Goal: Transaction & Acquisition: Download file/media

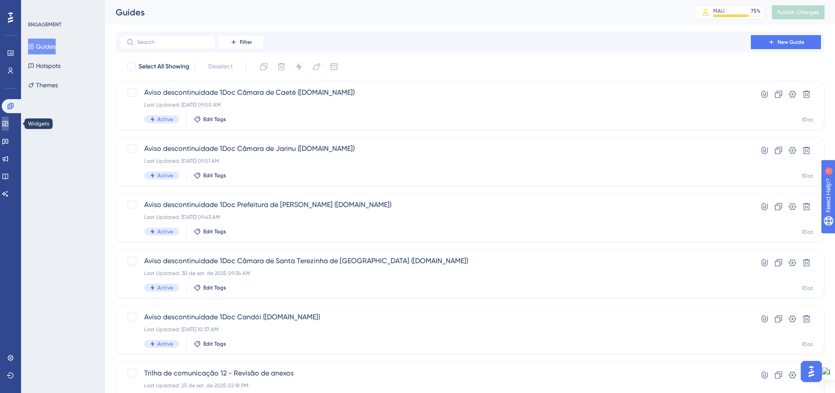
click at [5, 123] on link at bounding box center [5, 124] width 7 height 14
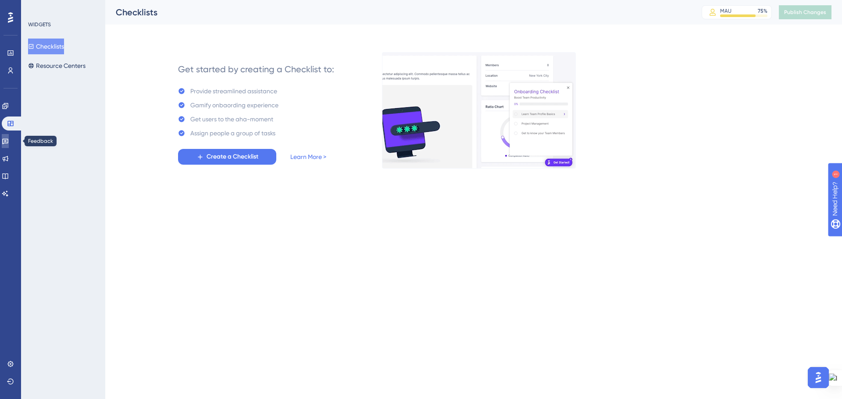
click at [5, 137] on link at bounding box center [5, 141] width 7 height 14
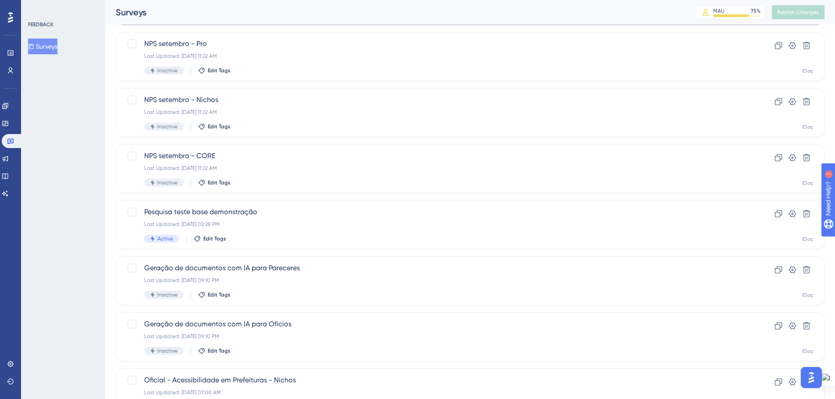
scroll to position [281, 0]
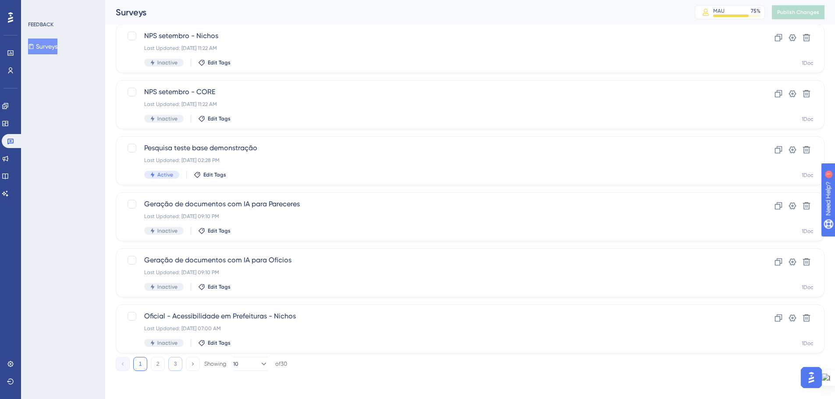
click at [172, 365] on button "3" at bounding box center [175, 364] width 14 height 14
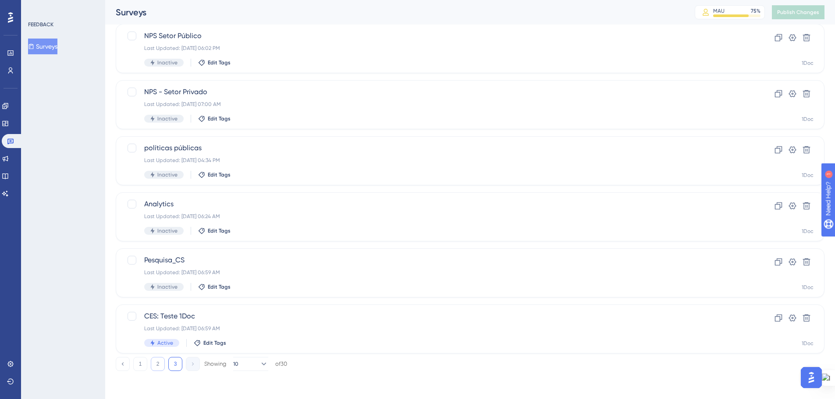
click at [157, 362] on button "2" at bounding box center [158, 364] width 14 height 14
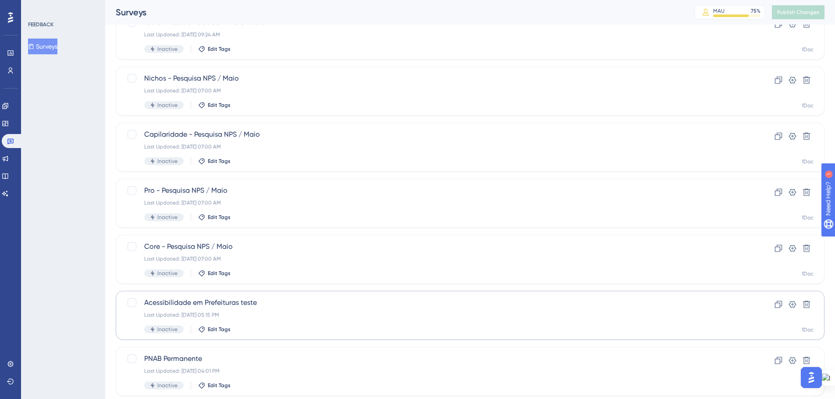
scroll to position [237, 0]
click at [134, 248] on div at bounding box center [132, 248] width 9 height 9
checkbox input "true"
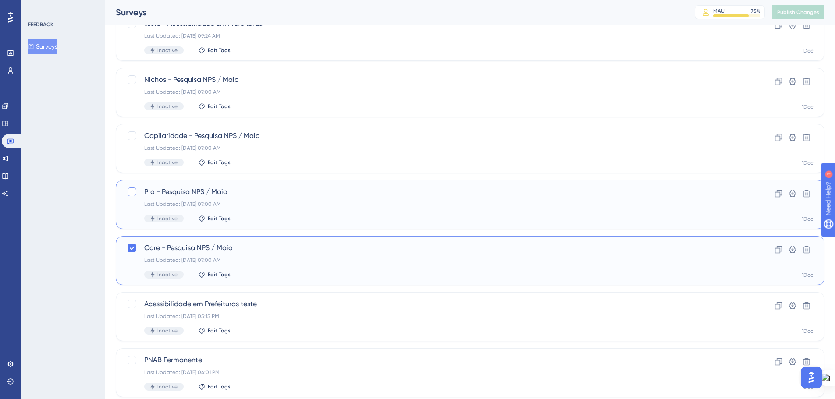
click at [129, 192] on div at bounding box center [132, 192] width 9 height 9
checkbox input "true"
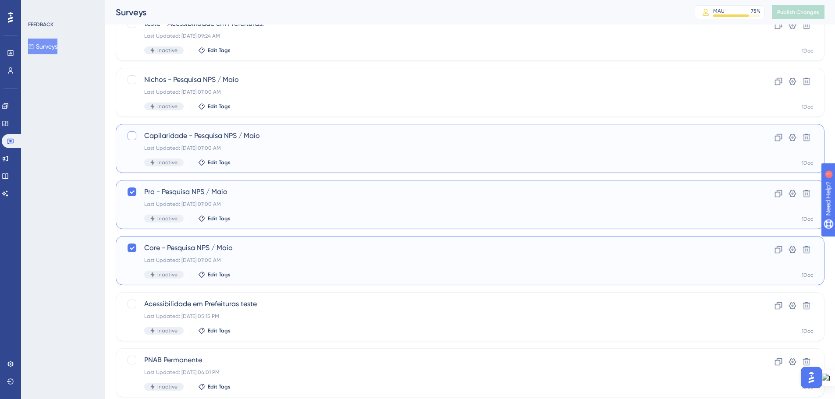
click at [132, 134] on div at bounding box center [132, 136] width 9 height 9
checkbox input "true"
drag, startPoint x: 129, startPoint y: 81, endPoint x: 128, endPoint y: 86, distance: 4.8
click at [129, 82] on div at bounding box center [132, 79] width 9 height 9
checkbox input "true"
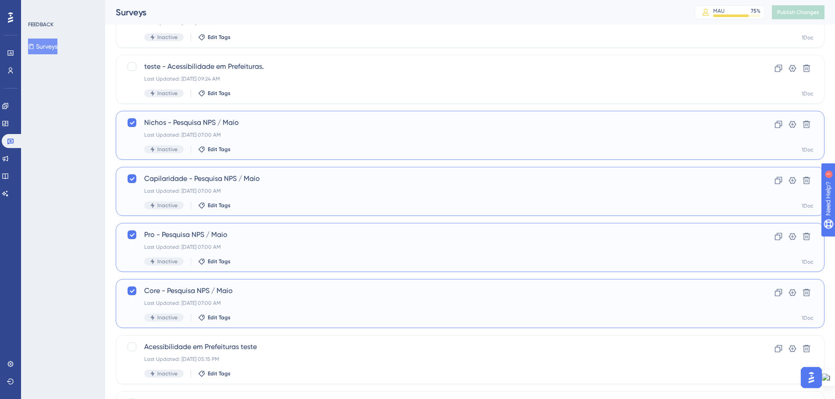
scroll to position [193, 0]
drag, startPoint x: 132, startPoint y: 292, endPoint x: 133, endPoint y: 269, distance: 23.7
click at [132, 292] on icon at bounding box center [131, 292] width 5 height 7
checkbox input "false"
click at [136, 231] on div at bounding box center [132, 236] width 11 height 11
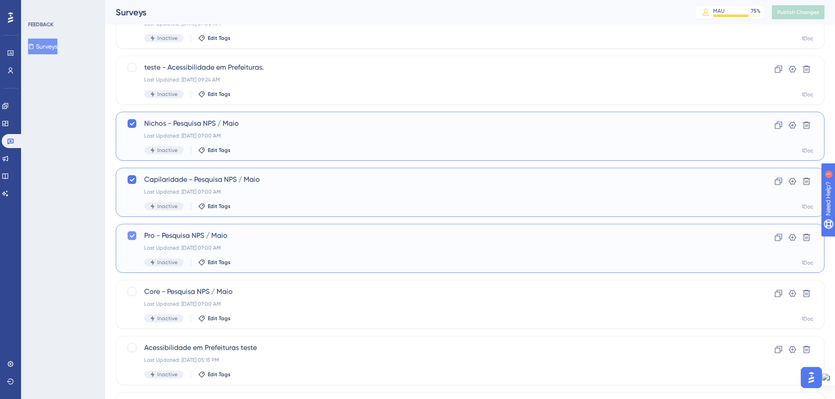
checkbox input "false"
click at [130, 171] on div "Capilaridade - Pesquisa NPS / Maio Last Updated: [DATE] 07:00 AM Inactive Edit …" at bounding box center [470, 192] width 709 height 49
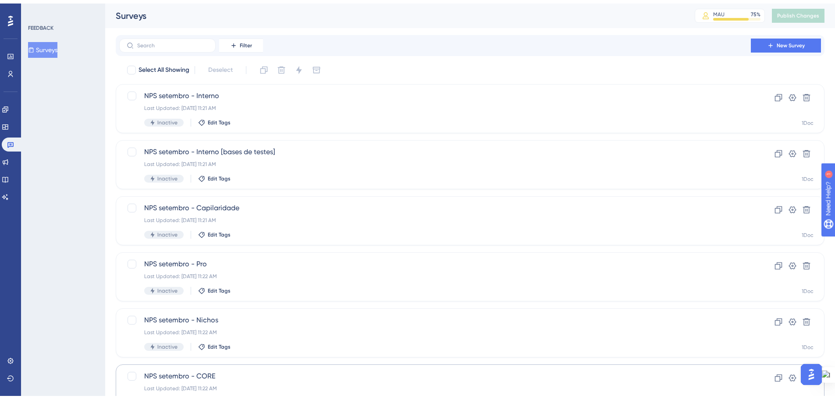
scroll to position [193, 0]
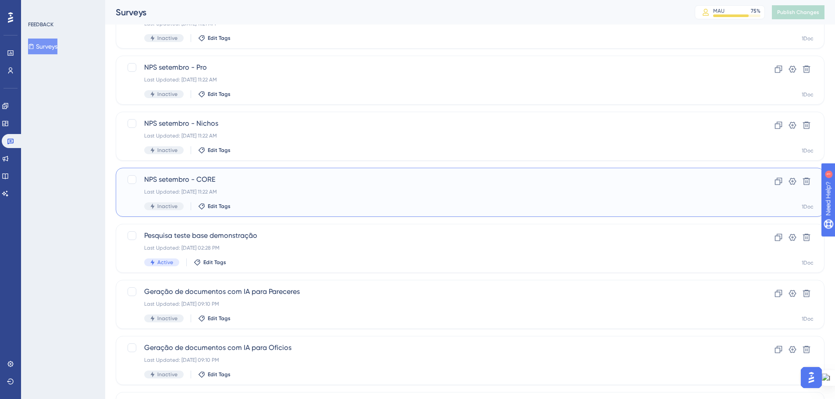
drag, startPoint x: 130, startPoint y: 182, endPoint x: 138, endPoint y: 210, distance: 30.1
click at [130, 182] on div at bounding box center [132, 179] width 9 height 9
click at [131, 178] on icon at bounding box center [131, 179] width 5 height 7
checkbox input "false"
click at [591, 201] on div "NPS setembro - CORE Last Updated: [DATE] 11:22 AM Inactive Edit Tags" at bounding box center [435, 193] width 582 height 36
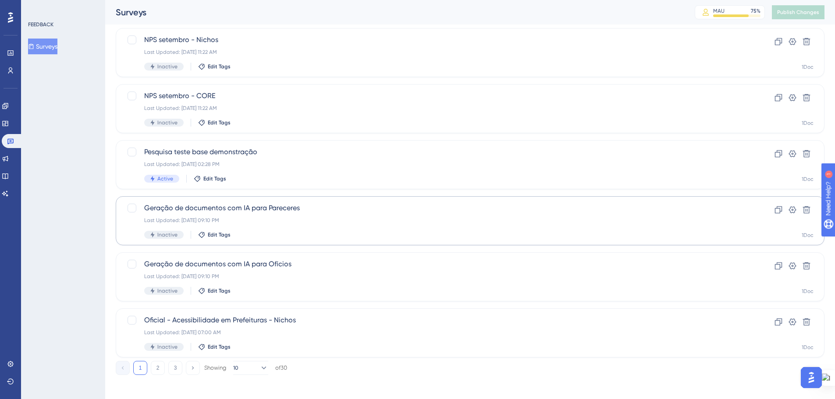
scroll to position [281, 0]
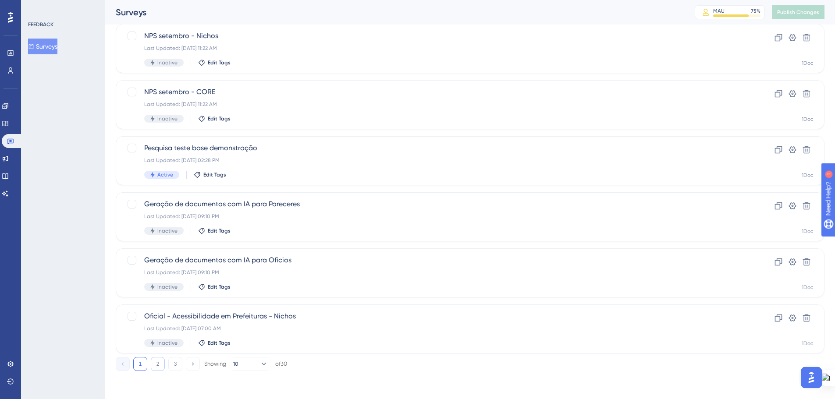
click at [153, 366] on button "2" at bounding box center [158, 364] width 14 height 14
click at [247, 204] on span "Core - Pesquisa NPS / Maio" at bounding box center [435, 204] width 582 height 11
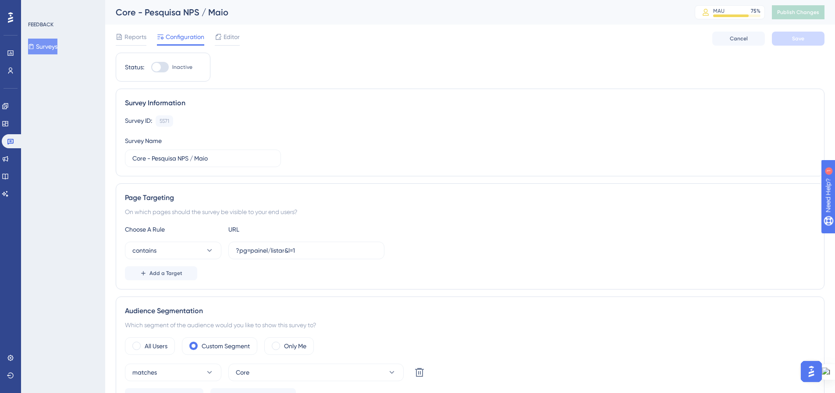
click at [125, 29] on div "Reports Configuration Editor Cancel Save" at bounding box center [470, 39] width 709 height 28
click at [125, 35] on span "Reports" at bounding box center [136, 37] width 22 height 11
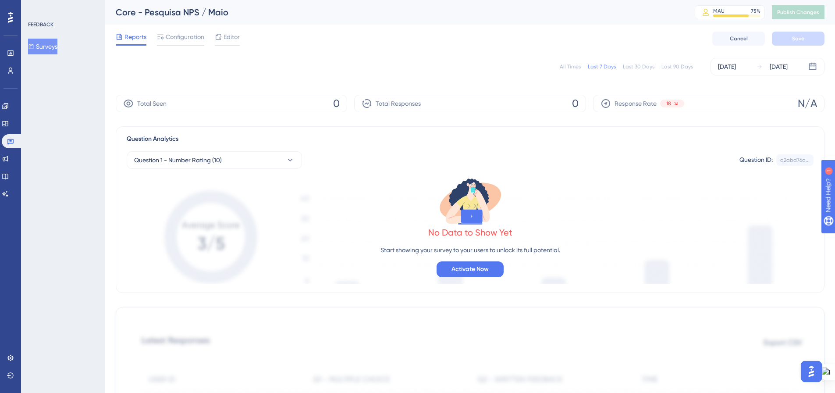
click at [571, 68] on div "All Times" at bounding box center [570, 66] width 21 height 7
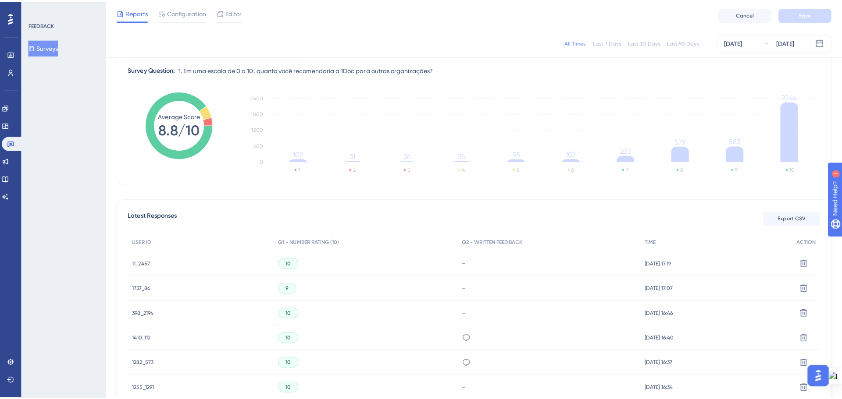
scroll to position [132, 0]
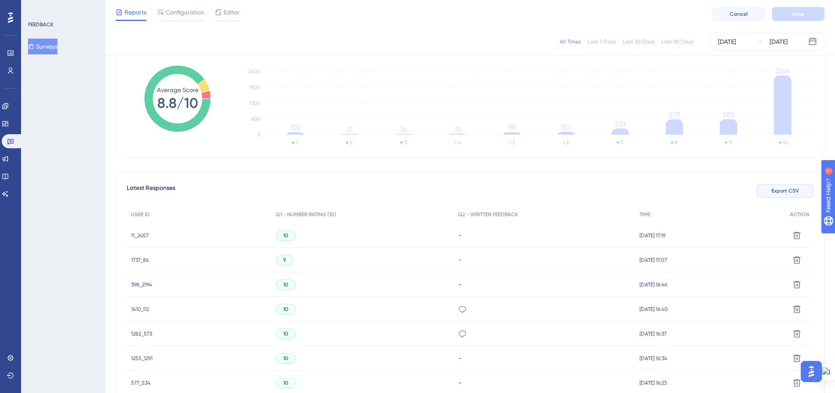
click at [768, 190] on button "Export CSV" at bounding box center [785, 191] width 57 height 14
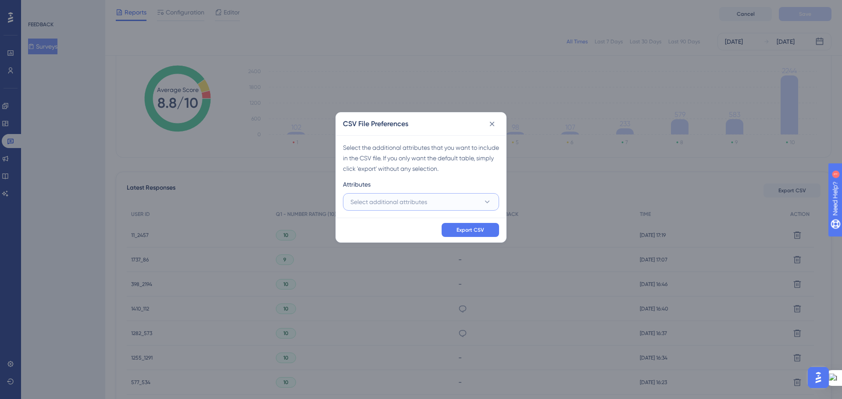
click at [485, 203] on icon at bounding box center [487, 202] width 9 height 9
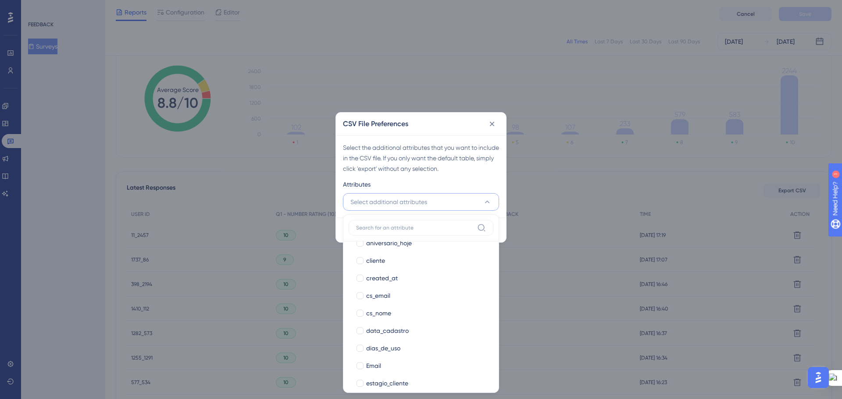
scroll to position [145, 0]
drag, startPoint x: 706, startPoint y: 66, endPoint x: 703, endPoint y: 4, distance: 62.8
click at [706, 65] on div "CSV File Preferences Select the additional attributes that you want to include …" at bounding box center [421, 199] width 842 height 399
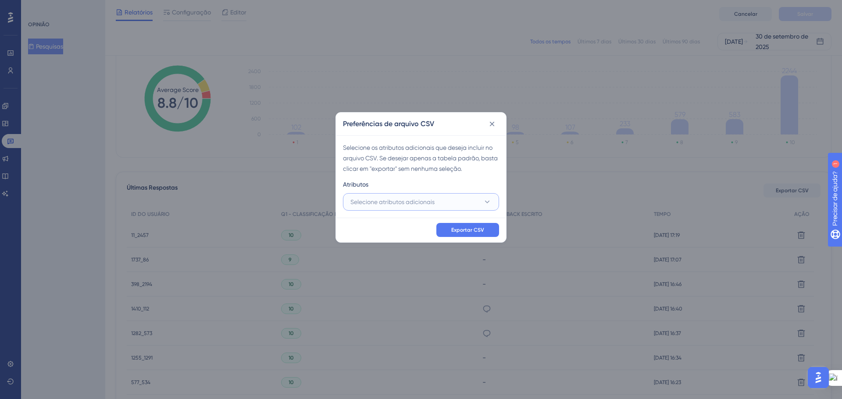
click at [487, 203] on icon at bounding box center [487, 201] width 5 height 3
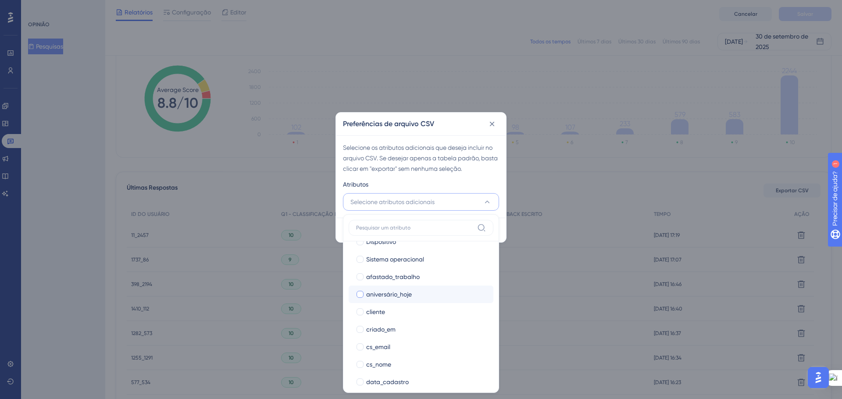
scroll to position [145, 0]
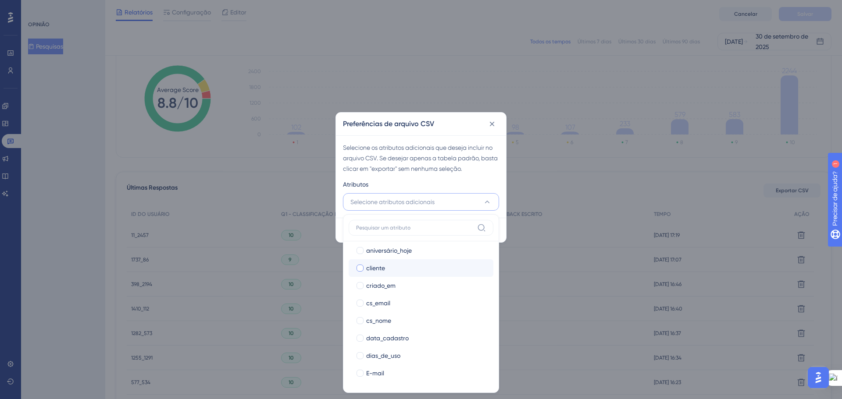
click at [360, 268] on div at bounding box center [360, 268] width 7 height 7
checkbox input "true"
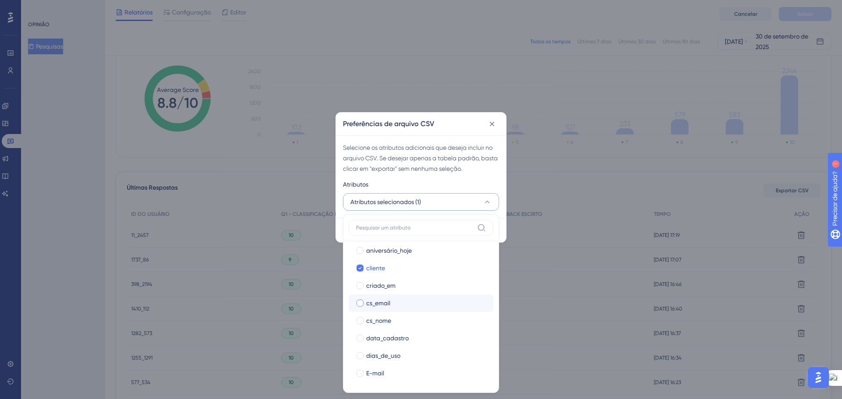
scroll to position [189, 0]
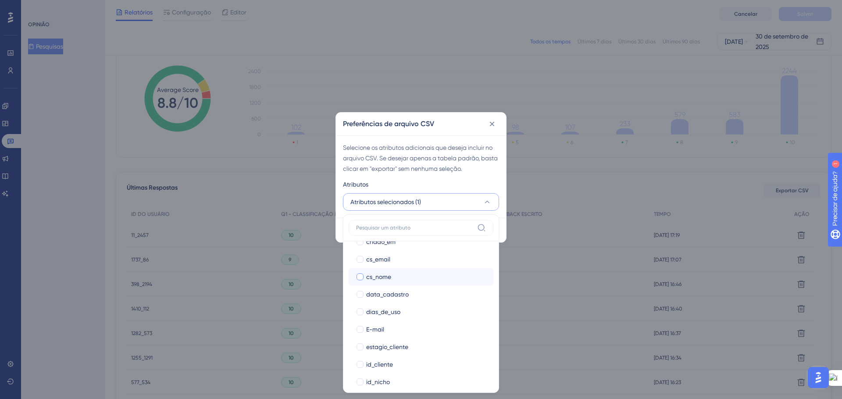
click at [360, 277] on div at bounding box center [360, 277] width 7 height 7
checkbox input "true"
click at [358, 312] on div at bounding box center [360, 312] width 7 height 7
checkbox input "true"
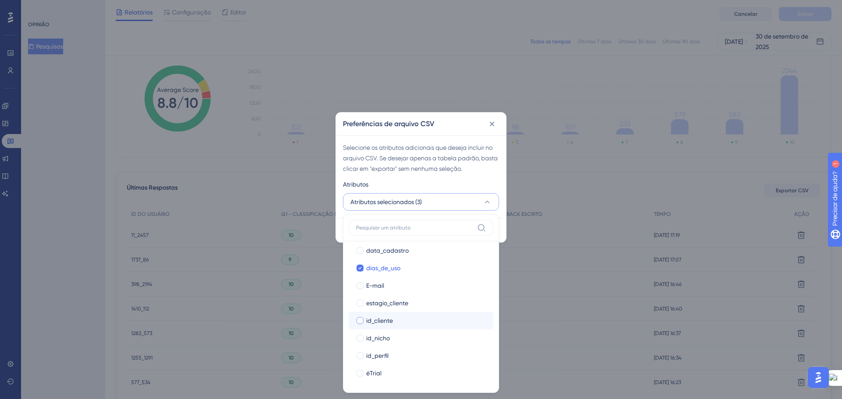
click at [357, 318] on div at bounding box center [360, 320] width 7 height 7
checkbox input "true"
click at [360, 336] on div at bounding box center [360, 338] width 7 height 7
checkbox input "true"
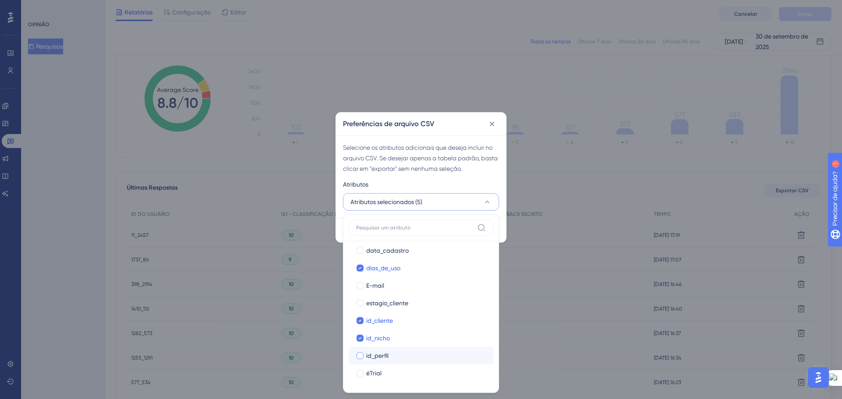
click at [361, 357] on div at bounding box center [360, 356] width 7 height 7
checkbox input "true"
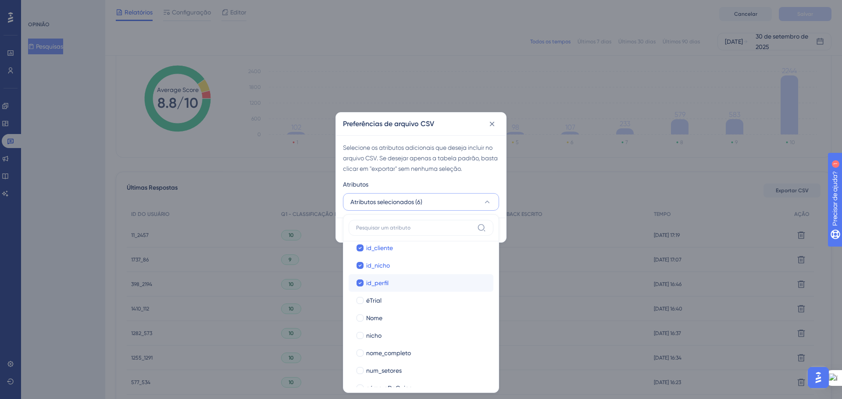
scroll to position [321, 0]
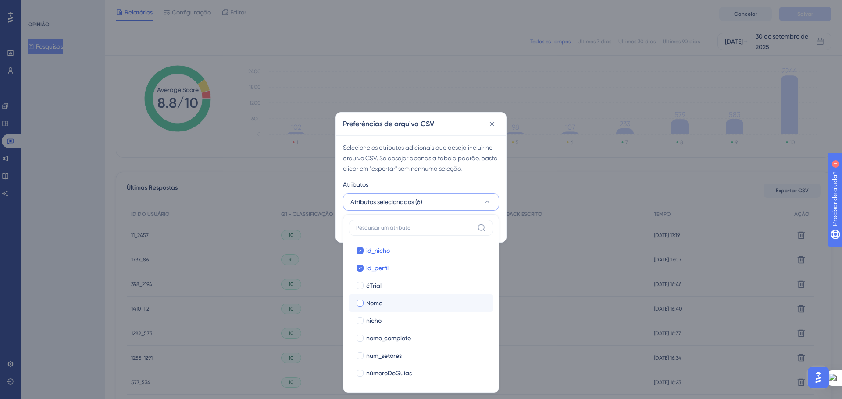
click at [357, 301] on div at bounding box center [360, 303] width 7 height 7
checkbox input "true"
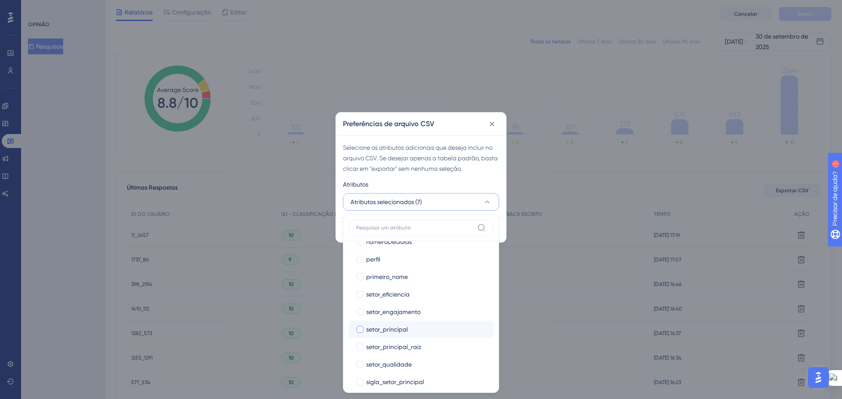
click at [361, 329] on div at bounding box center [360, 329] width 7 height 7
checkbox input "true"
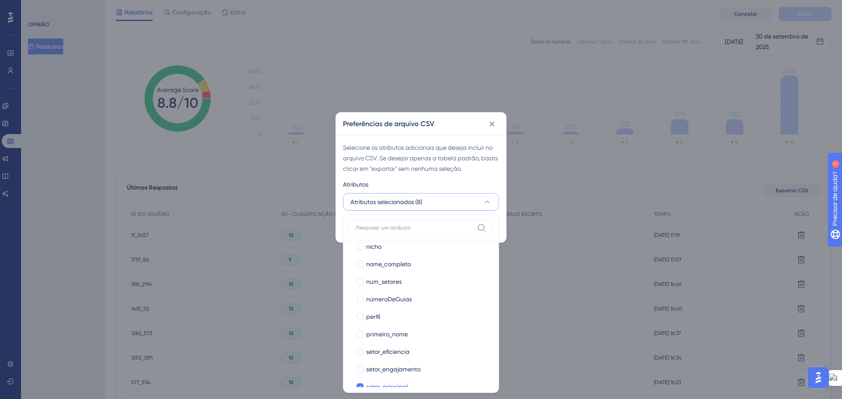
click at [417, 180] on div "Atributos" at bounding box center [421, 186] width 156 height 14
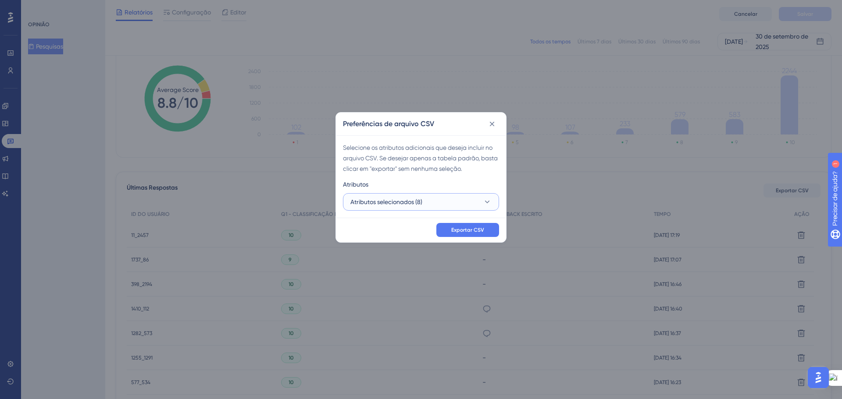
click at [487, 201] on icon at bounding box center [487, 202] width 9 height 9
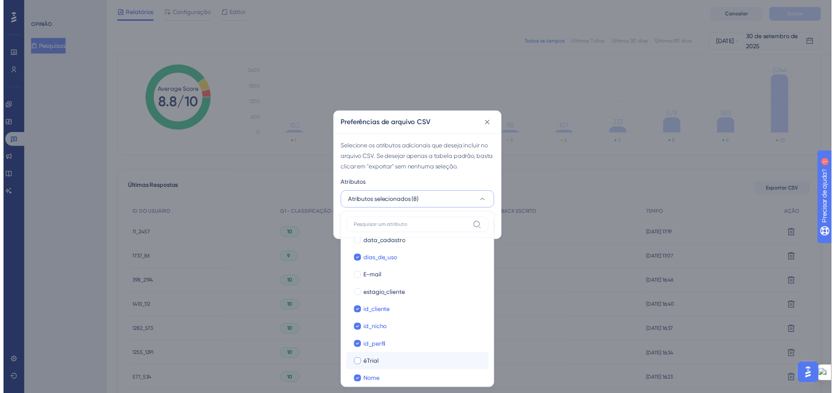
scroll to position [219, 0]
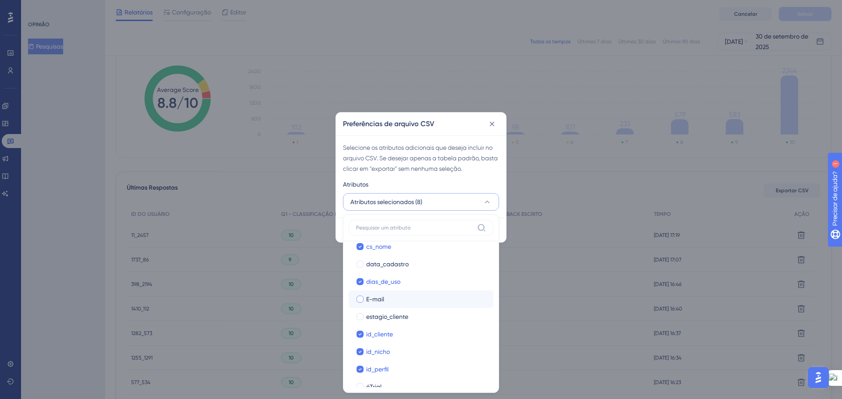
click at [364, 297] on div at bounding box center [360, 299] width 9 height 9
checkbox input "true"
click at [458, 178] on div "Selecione os atributos adicionais que deseja incluir no arquivo CSV. Se desejar…" at bounding box center [421, 176] width 170 height 82
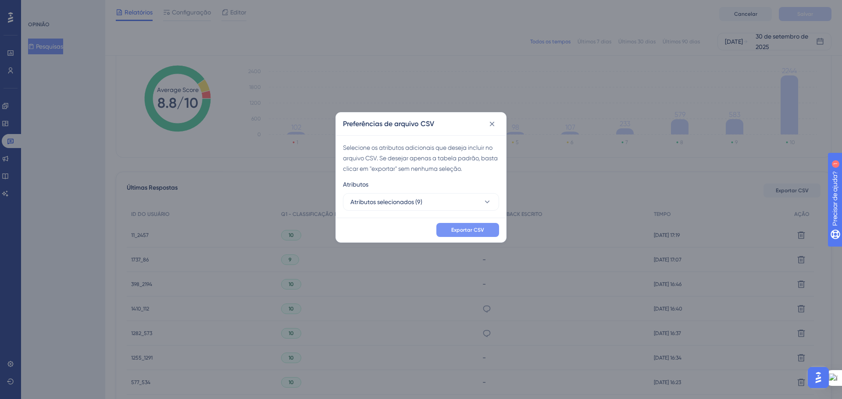
click at [457, 234] on button "Exportar CSV" at bounding box center [467, 230] width 63 height 14
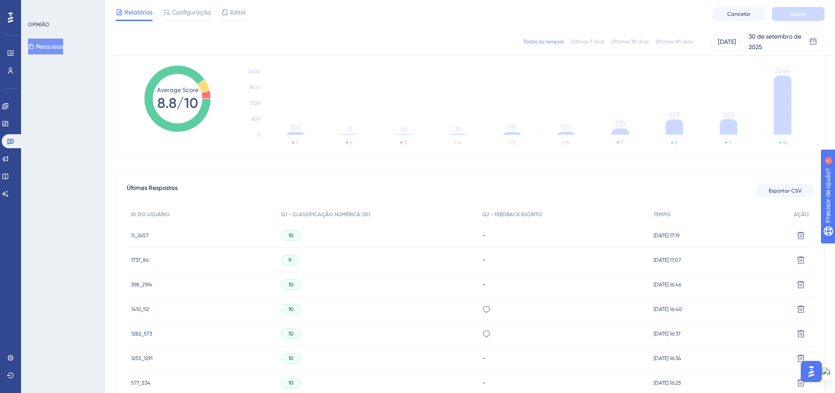
scroll to position [0, 0]
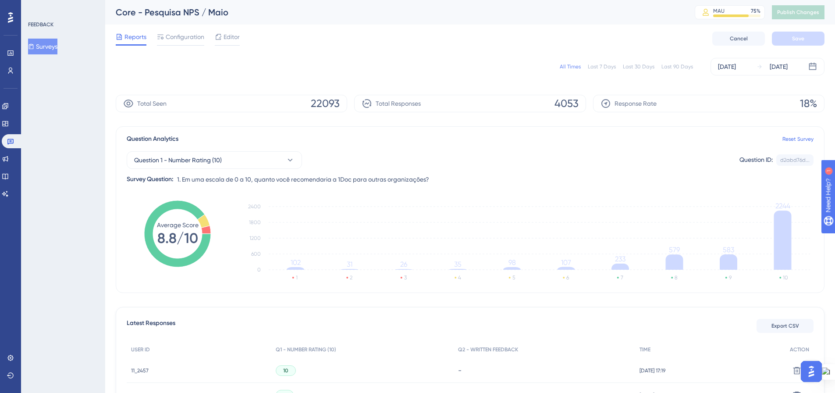
click at [43, 43] on button "Surveys" at bounding box center [42, 47] width 29 height 16
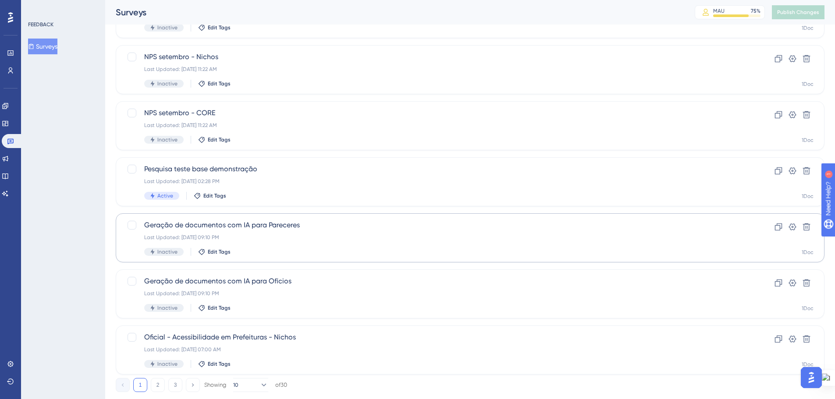
scroll to position [281, 0]
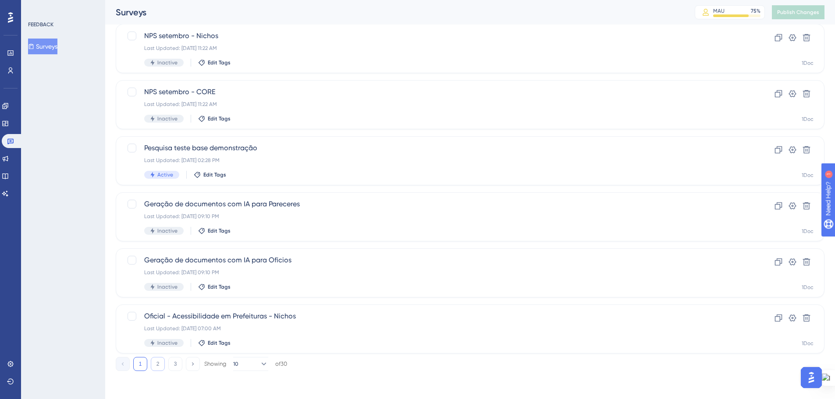
click at [153, 365] on button "2" at bounding box center [158, 364] width 14 height 14
click at [186, 153] on div "Pro - Pesquisa NPS / Maio Last Updated: [DATE] 07:00 AM Inactive Edit Tags" at bounding box center [435, 161] width 582 height 36
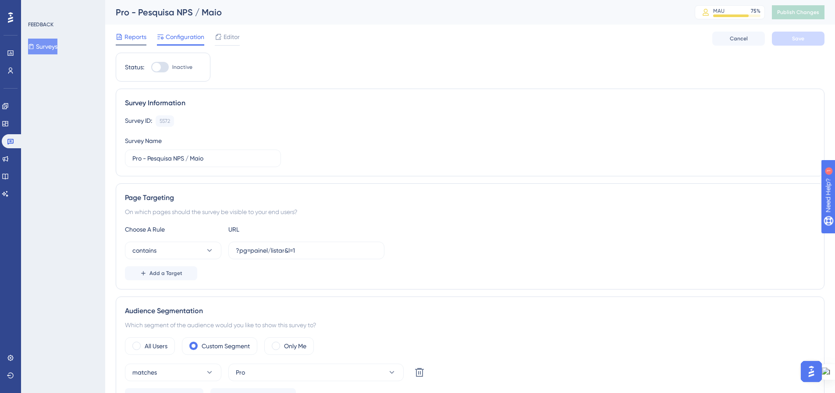
click at [132, 32] on span "Reports" at bounding box center [136, 37] width 22 height 11
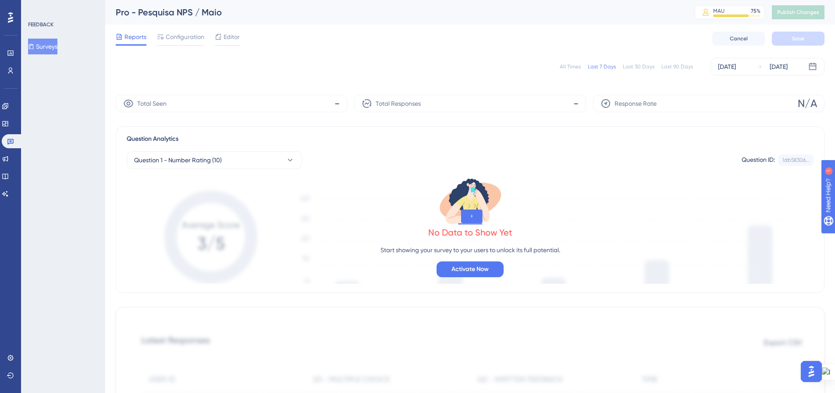
click at [568, 63] on div "All Times Last 7 Days Last 30 Days Last 90 Days [DATE] [DATE]" at bounding box center [470, 67] width 709 height 18
click at [567, 66] on div "All Times" at bounding box center [570, 66] width 21 height 7
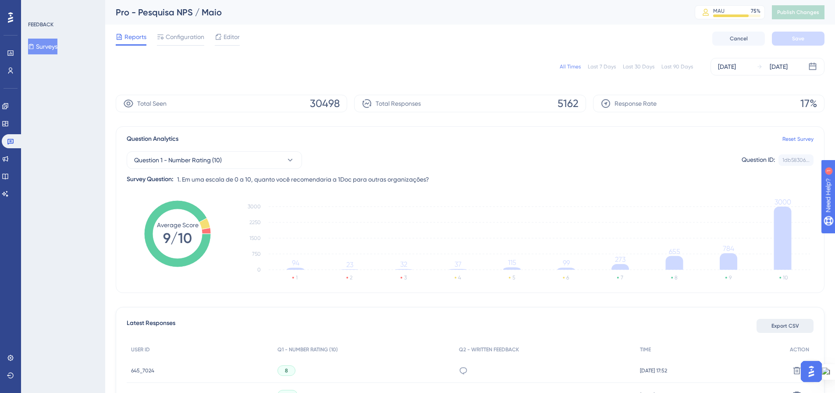
click at [782, 324] on span "Export CSV" at bounding box center [786, 325] width 28 height 7
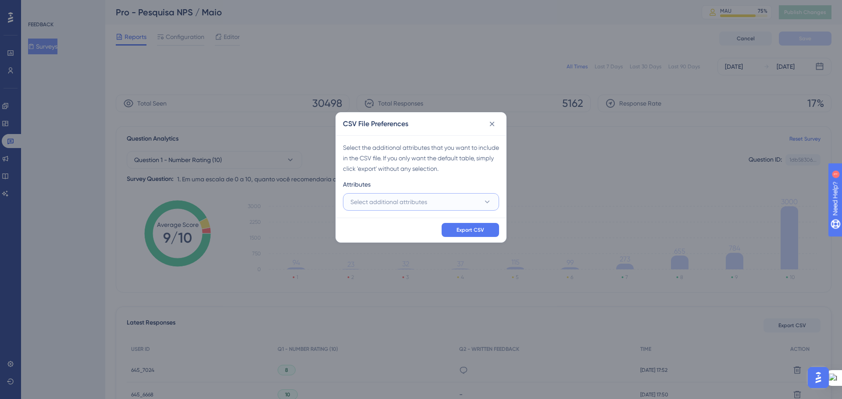
click at [485, 204] on icon at bounding box center [487, 202] width 9 height 9
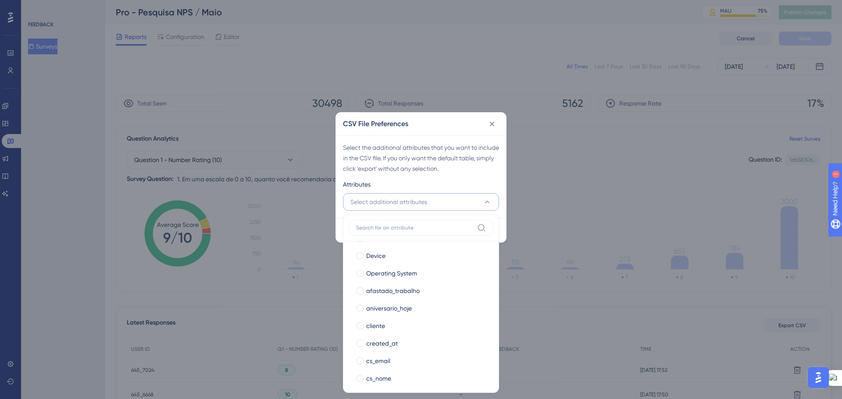
scroll to position [88, 0]
drag, startPoint x: 363, startPoint y: 325, endPoint x: 405, endPoint y: 326, distance: 41.7
click at [363, 325] on div at bounding box center [360, 325] width 7 height 7
checkbox input "true"
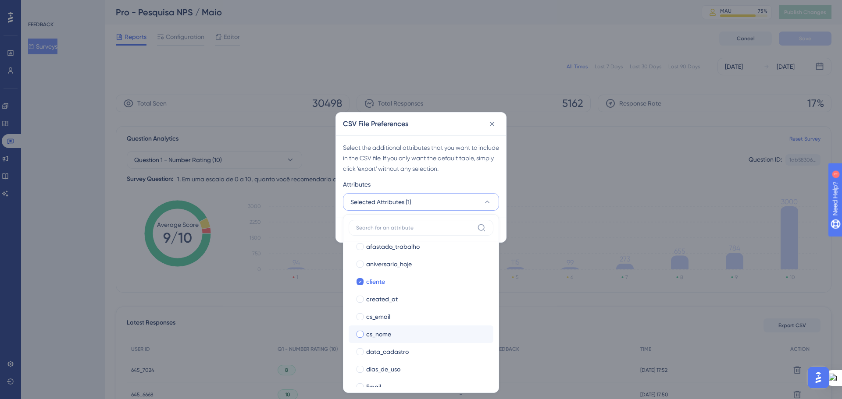
click at [360, 336] on div at bounding box center [360, 334] width 7 height 7
checkbox input "true"
click at [357, 327] on div at bounding box center [360, 325] width 7 height 7
checkbox input "true"
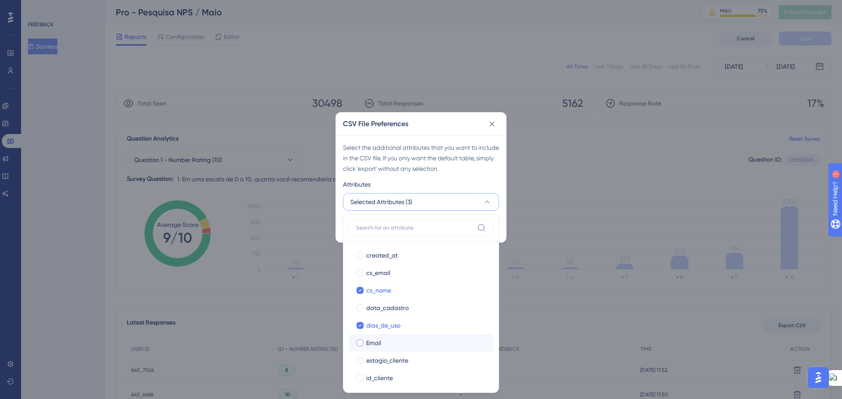
click at [358, 343] on div at bounding box center [360, 343] width 7 height 7
checkbox input "true"
click at [359, 332] on div at bounding box center [360, 334] width 7 height 7
checkbox input "true"
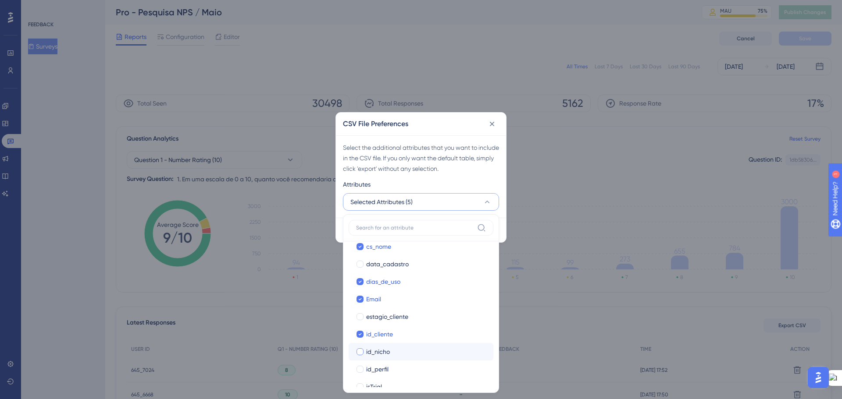
click at [361, 353] on div at bounding box center [360, 352] width 7 height 7
checkbox input "true"
click at [360, 370] on div at bounding box center [360, 369] width 7 height 7
checkbox input "true"
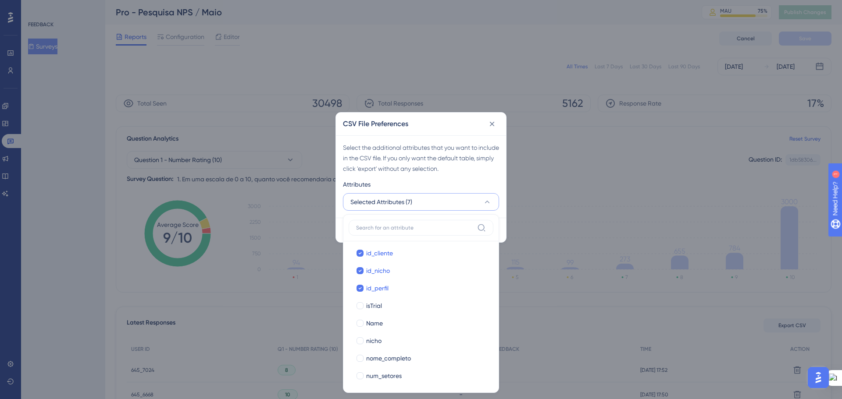
scroll to position [307, 0]
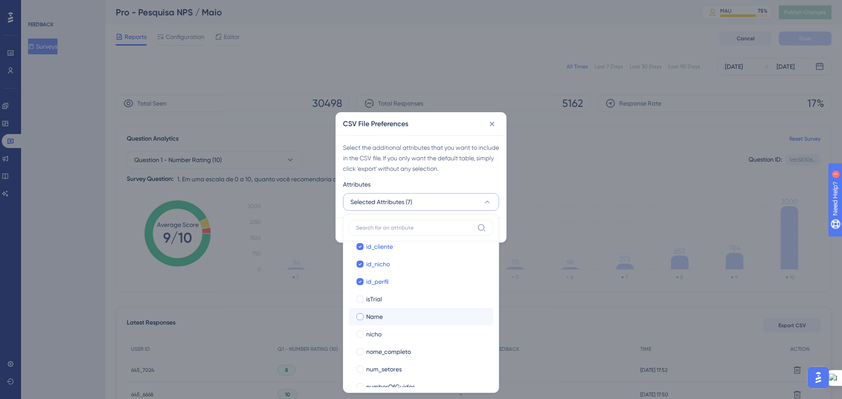
click at [357, 314] on div at bounding box center [360, 317] width 7 height 7
checkbox input "true"
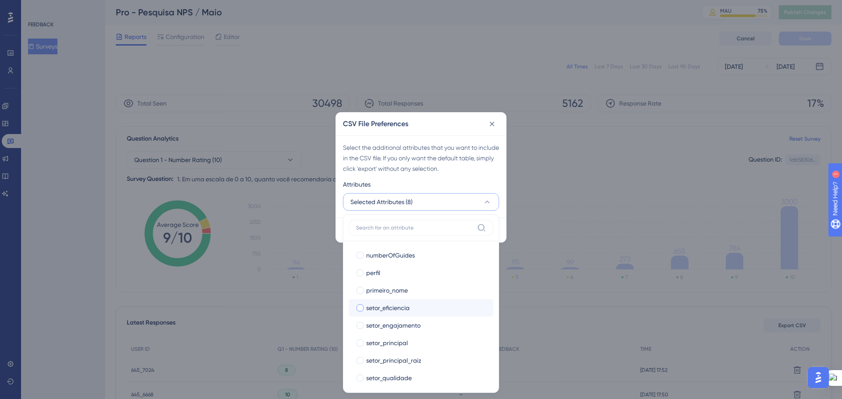
scroll to position [482, 0]
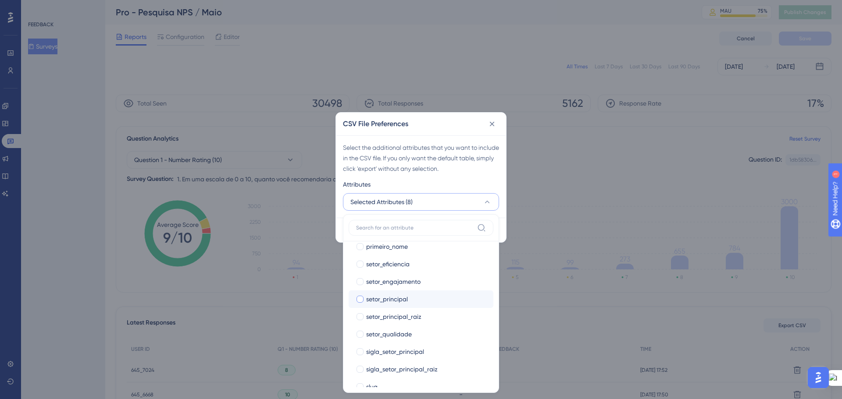
click at [354, 300] on label "setor_principal setor_principal" at bounding box center [421, 300] width 145 height 18
checkbox input "false"
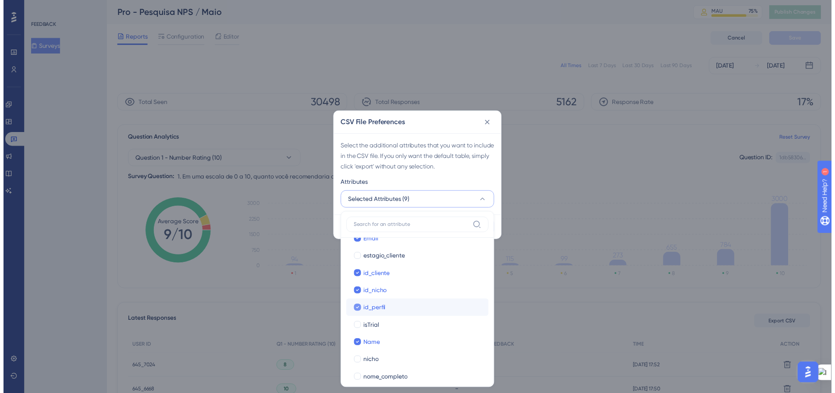
scroll to position [57, 0]
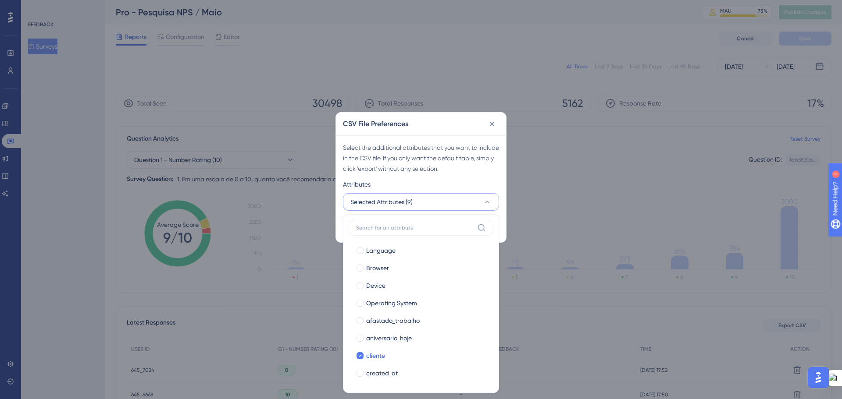
click at [405, 182] on div "Attributes" at bounding box center [421, 186] width 156 height 14
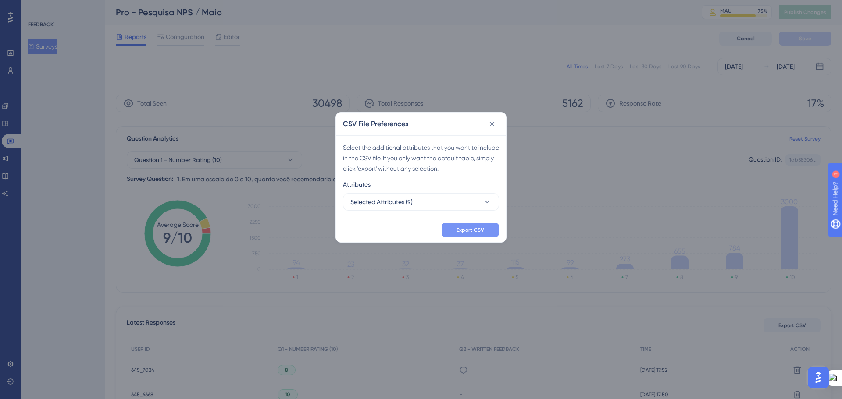
click at [478, 225] on button "Export CSV" at bounding box center [470, 230] width 57 height 14
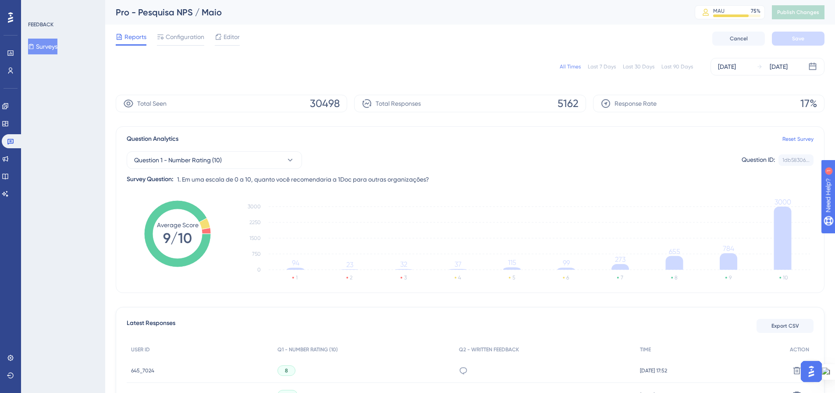
click at [50, 46] on button "Surveys" at bounding box center [42, 47] width 29 height 16
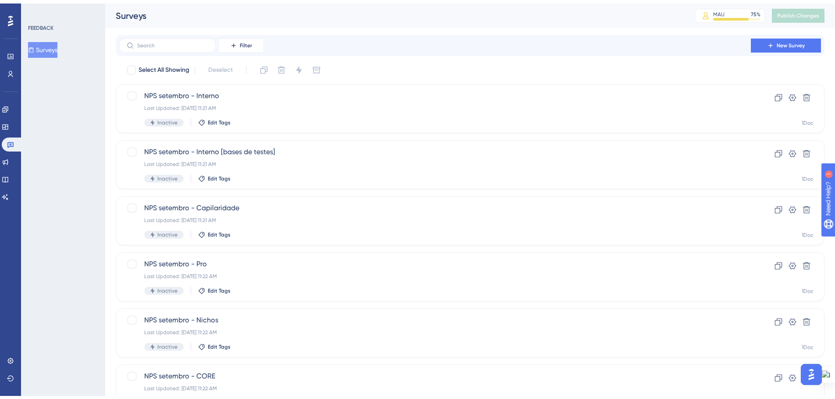
scroll to position [281, 0]
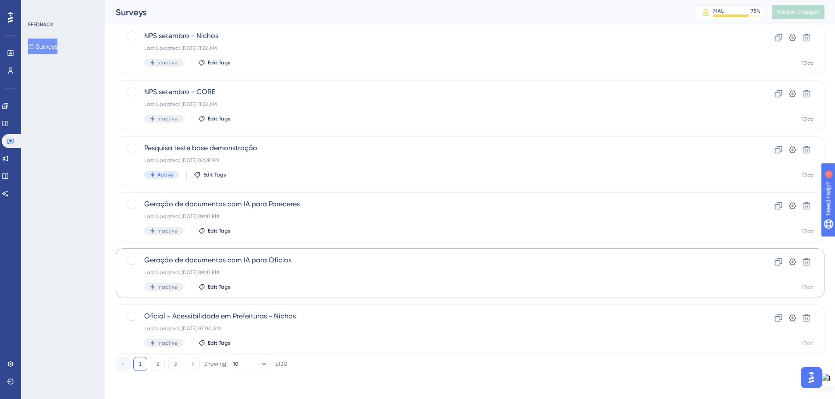
click at [162, 366] on button "2" at bounding box center [158, 364] width 14 height 14
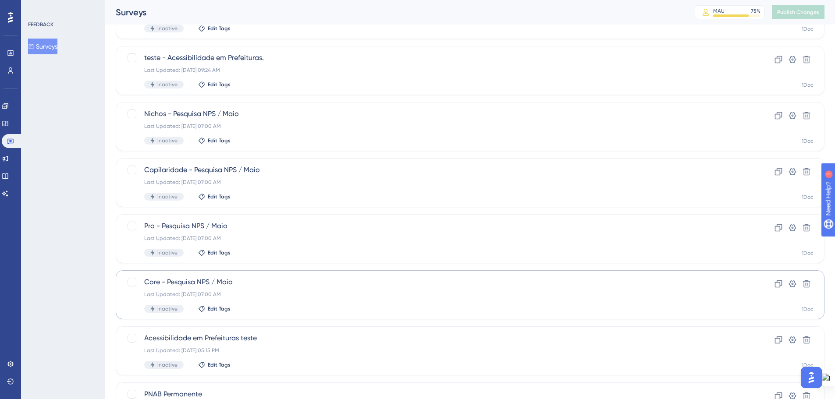
scroll to position [193, 0]
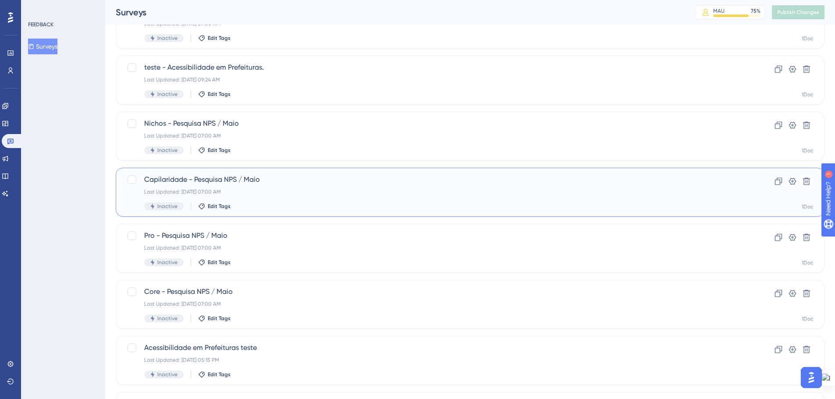
click at [225, 193] on div "Last Updated: [DATE] 07:00 AM" at bounding box center [435, 192] width 582 height 7
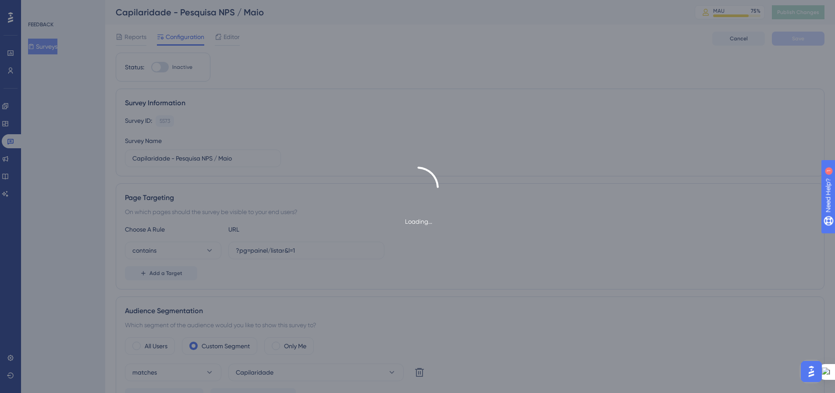
click at [131, 35] on div "Loading..." at bounding box center [417, 196] width 835 height 393
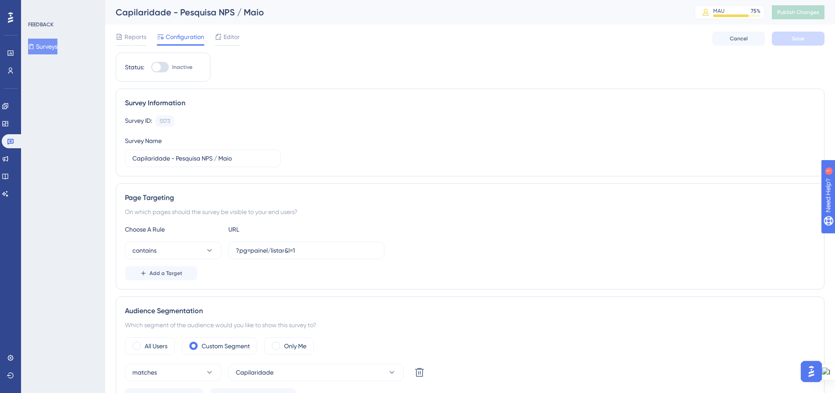
scroll to position [0, 7]
click at [133, 36] on span "Reports" at bounding box center [136, 37] width 22 height 11
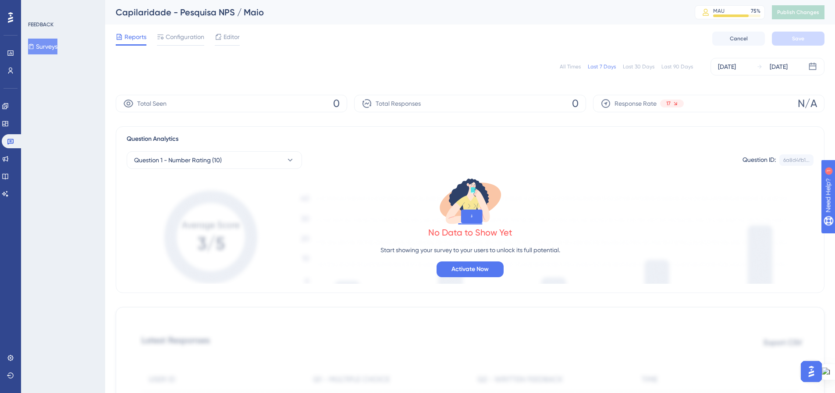
click at [572, 64] on div "All Times" at bounding box center [570, 66] width 21 height 7
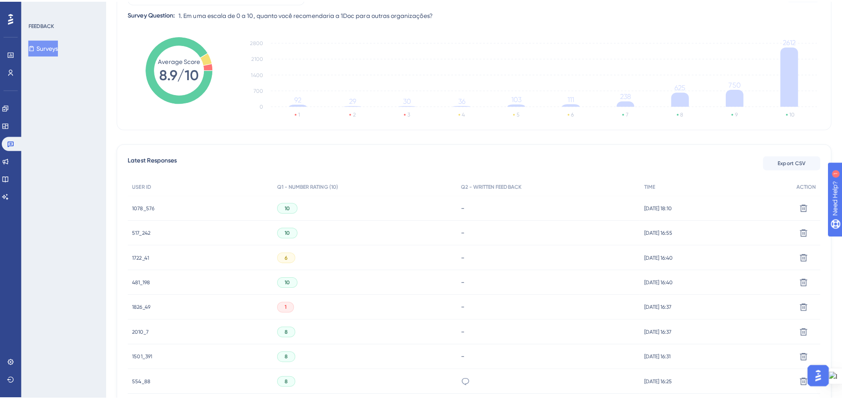
scroll to position [175, 0]
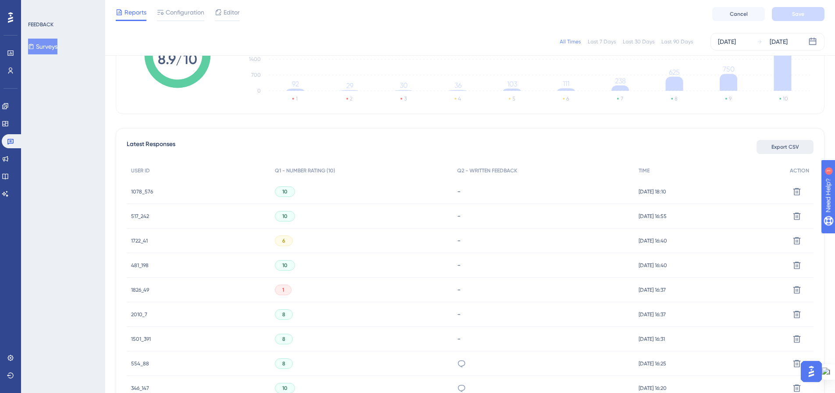
click at [789, 145] on span "Export CSV" at bounding box center [786, 146] width 28 height 7
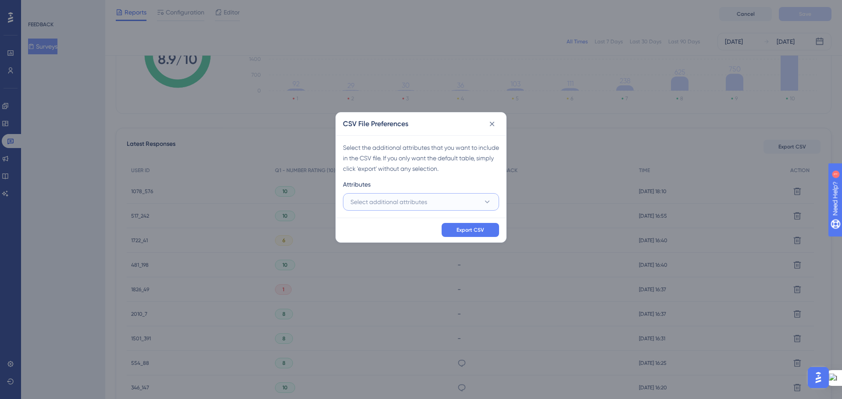
click at [403, 205] on span "Select additional attributes" at bounding box center [388, 202] width 77 height 11
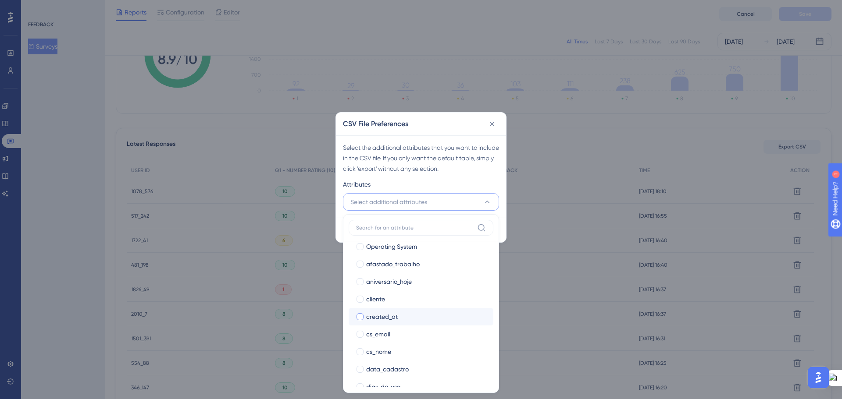
scroll to position [132, 0]
click at [359, 284] on div at bounding box center [360, 281] width 7 height 7
checkbox input "true"
drag, startPoint x: 363, startPoint y: 335, endPoint x: 396, endPoint y: 304, distance: 45.0
click at [363, 334] on div at bounding box center [360, 334] width 7 height 7
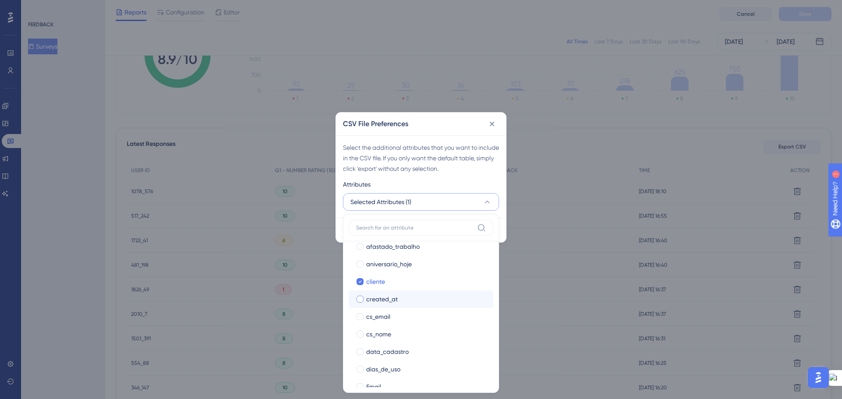
checkbox input "true"
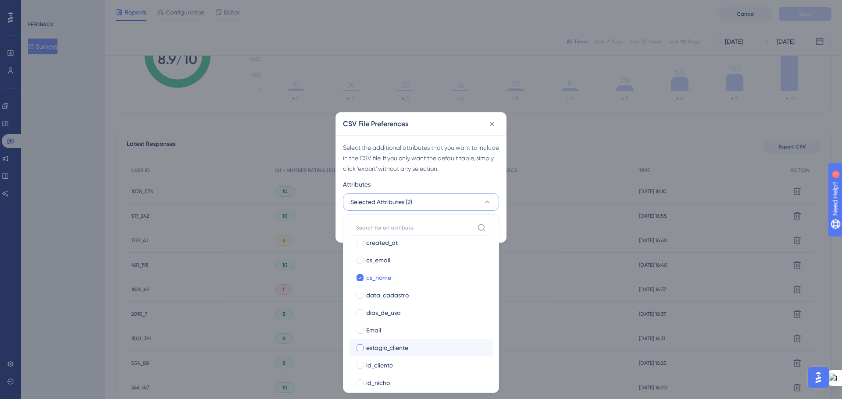
scroll to position [219, 0]
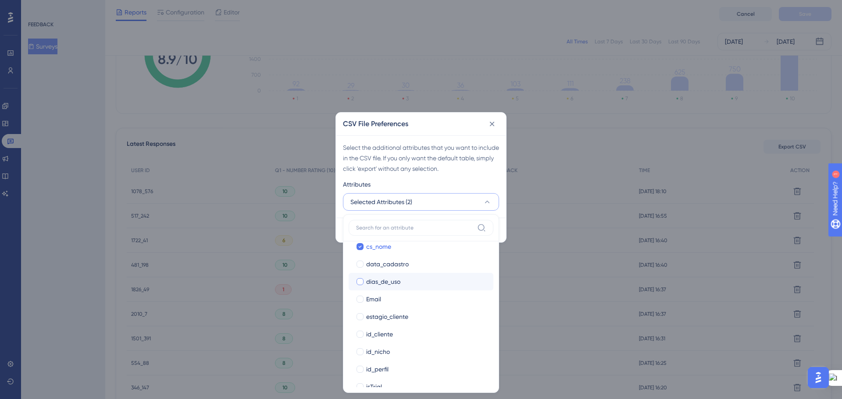
click at [358, 288] on label "dias_de_uso dias_de_uso" at bounding box center [421, 282] width 145 height 18
click at [359, 299] on div at bounding box center [360, 299] width 7 height 7
checkbox input "true"
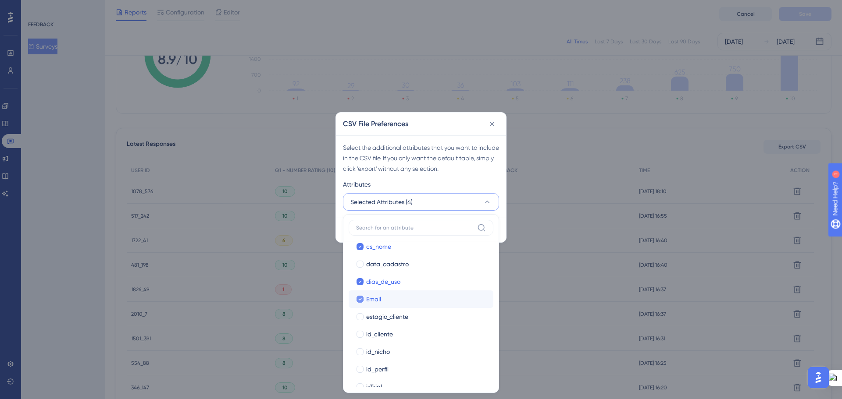
scroll to position [263, 0]
click at [360, 290] on div at bounding box center [360, 290] width 7 height 7
checkbox input "true"
click at [360, 307] on div at bounding box center [360, 308] width 7 height 7
checkbox input "true"
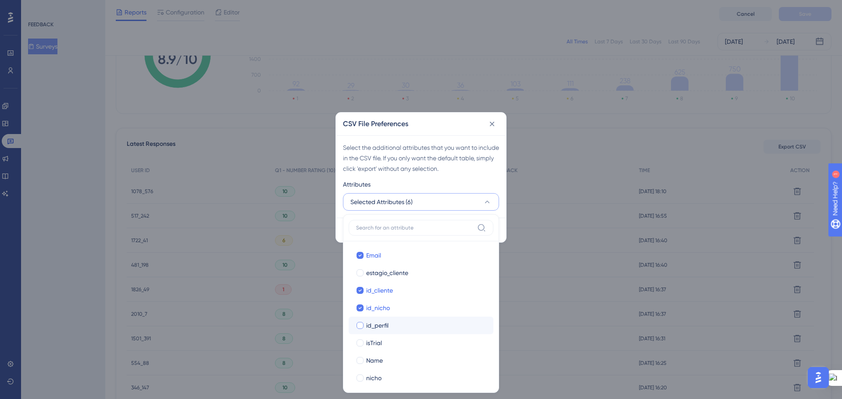
click at [361, 326] on div at bounding box center [360, 325] width 7 height 7
checkbox input "true"
drag, startPoint x: 361, startPoint y: 317, endPoint x: 381, endPoint y: 314, distance: 20.5
click at [361, 317] on div at bounding box center [360, 317] width 7 height 7
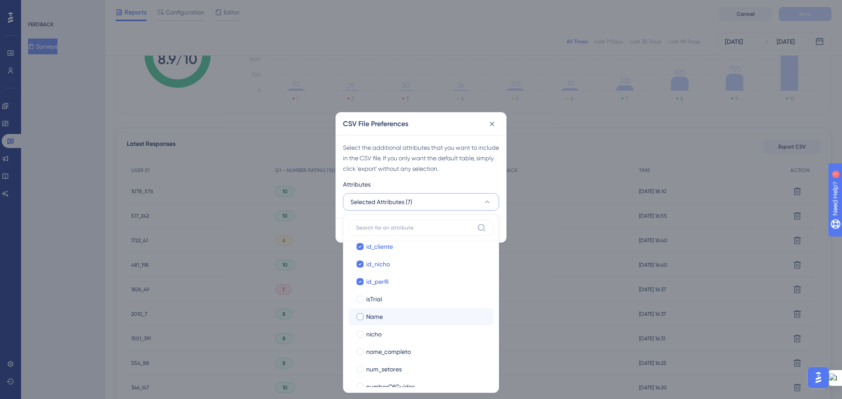
checkbox input "true"
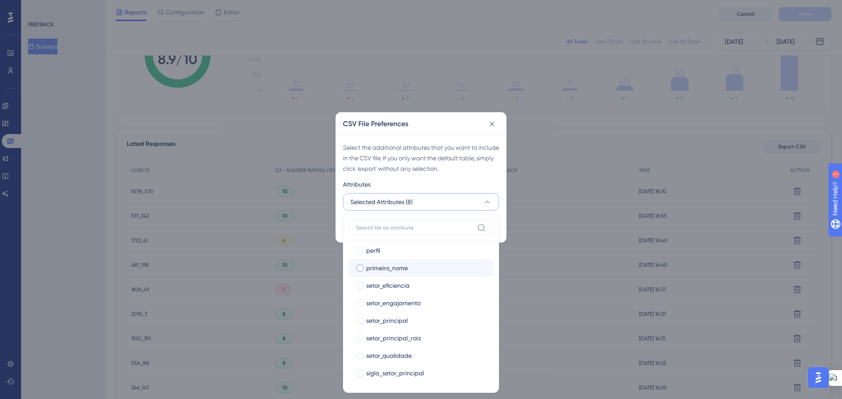
scroll to position [482, 0]
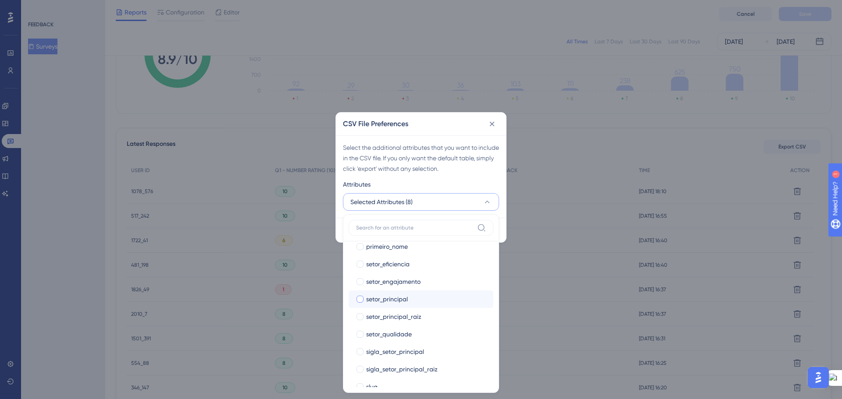
click at [357, 300] on div at bounding box center [360, 299] width 7 height 7
checkbox input "true"
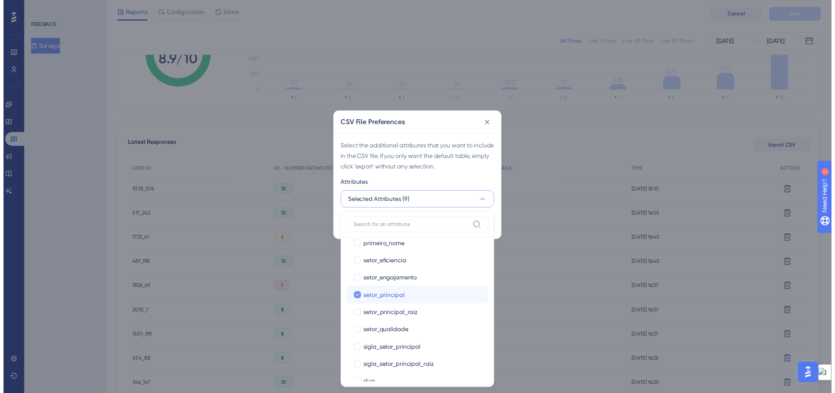
scroll to position [496, 0]
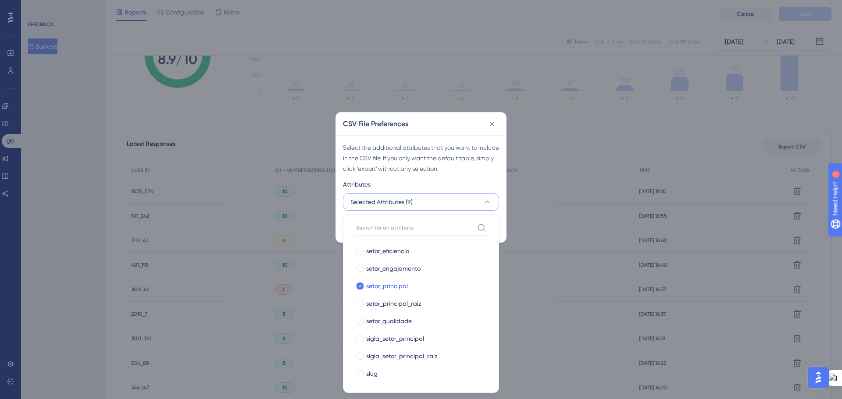
click at [463, 186] on div "Attributes" at bounding box center [421, 186] width 156 height 14
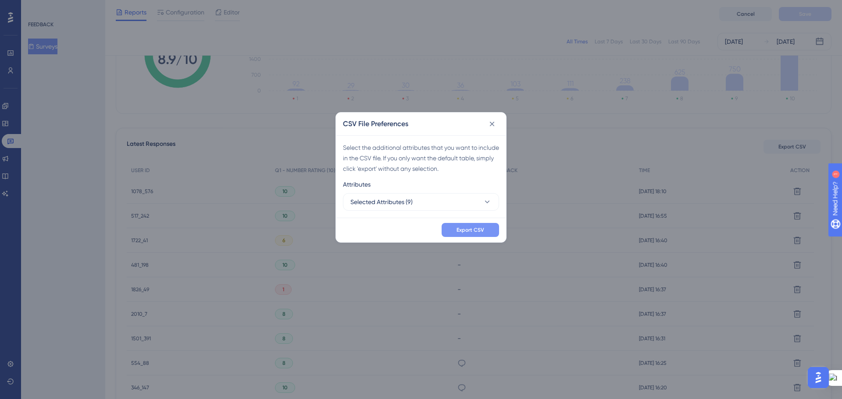
click at [458, 230] on span "Export CSV" at bounding box center [470, 230] width 28 height 7
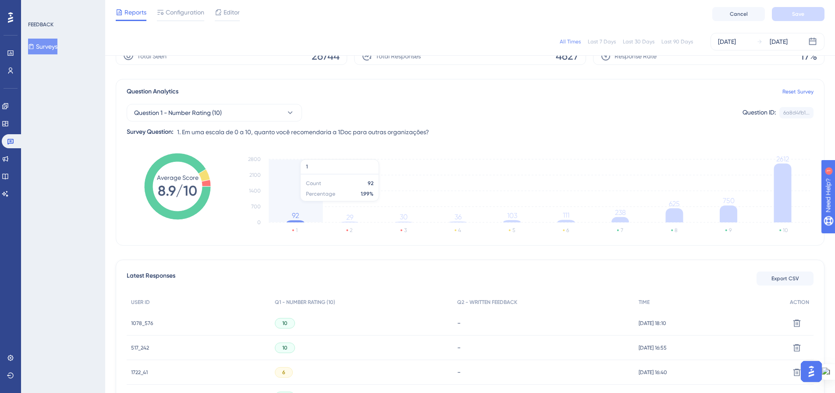
scroll to position [0, 0]
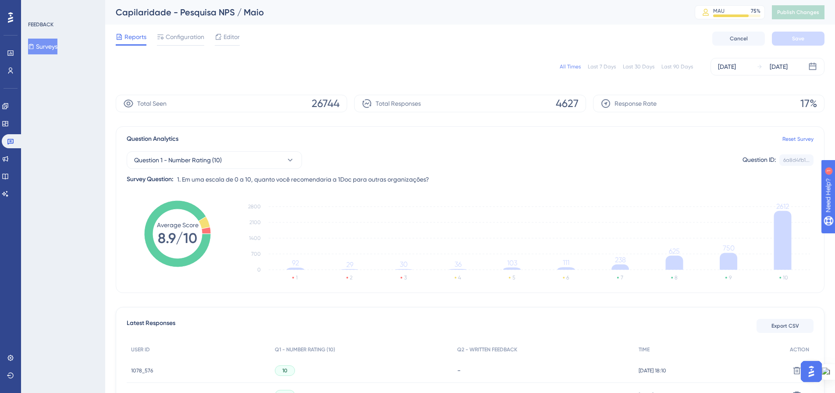
drag, startPoint x: 55, startPoint y: 45, endPoint x: 84, endPoint y: 62, distance: 34.0
click at [55, 45] on button "Surveys" at bounding box center [42, 47] width 29 height 16
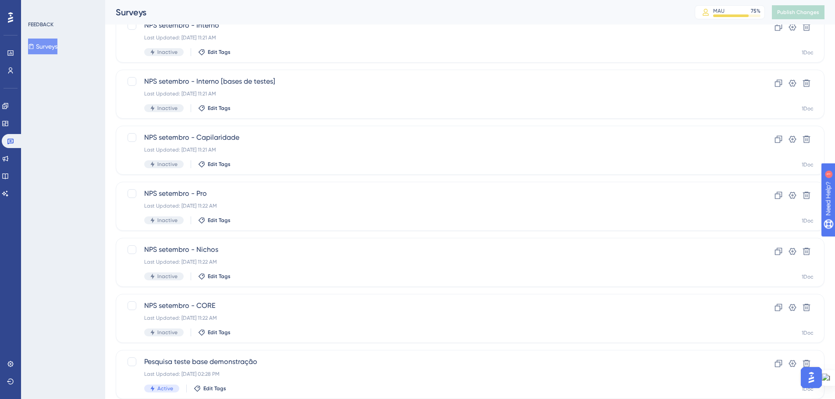
scroll to position [281, 0]
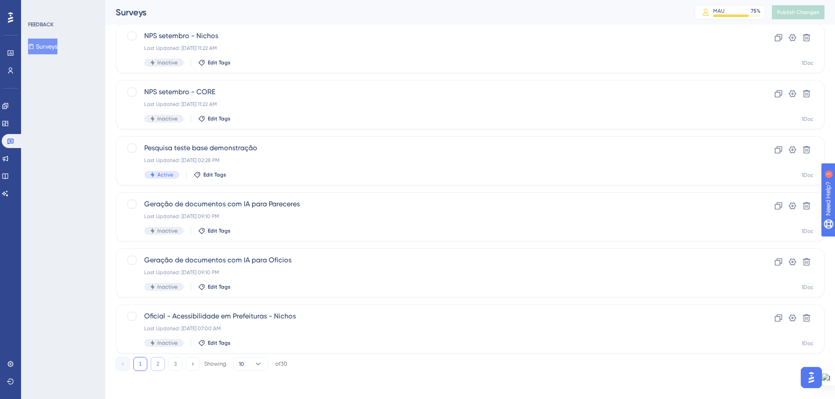
click at [158, 358] on button "2" at bounding box center [158, 364] width 14 height 14
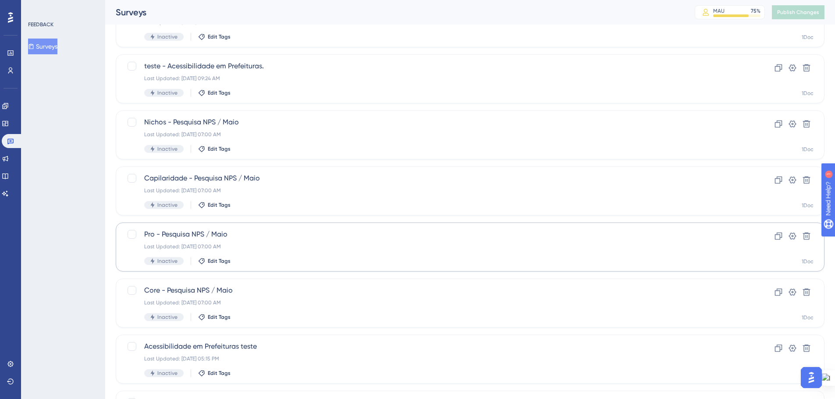
scroll to position [193, 0]
click at [207, 119] on span "Nichos - Pesquisa NPS / Maio" at bounding box center [435, 123] width 582 height 11
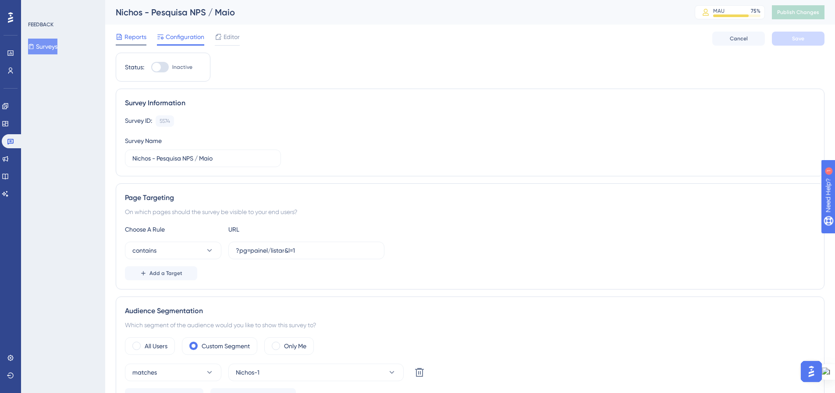
click at [130, 40] on span "Reports" at bounding box center [136, 37] width 22 height 11
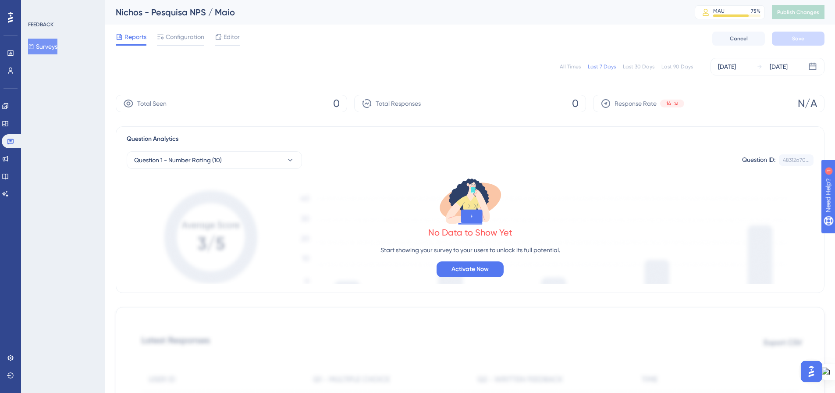
click at [570, 65] on div "All Times" at bounding box center [570, 66] width 21 height 7
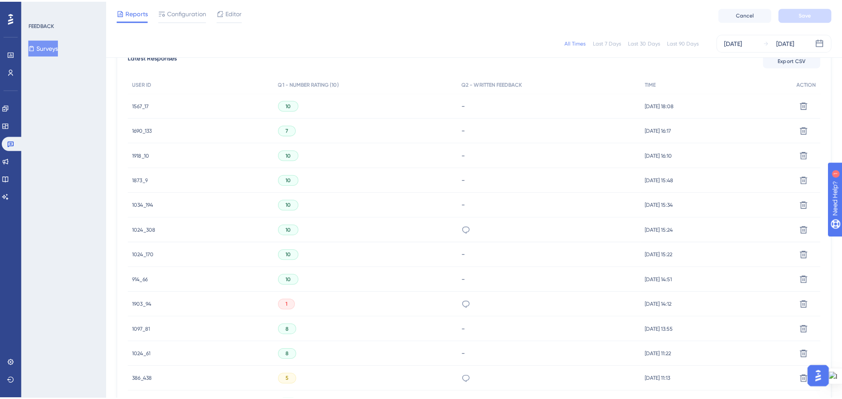
scroll to position [175, 0]
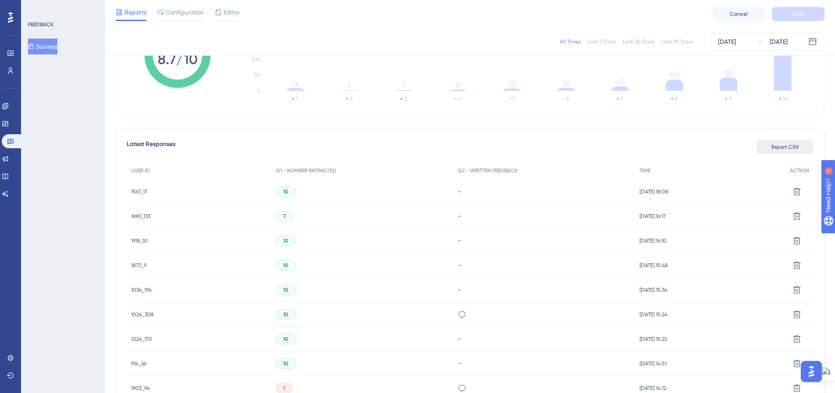
click at [781, 148] on span "Export CSV" at bounding box center [786, 146] width 28 height 7
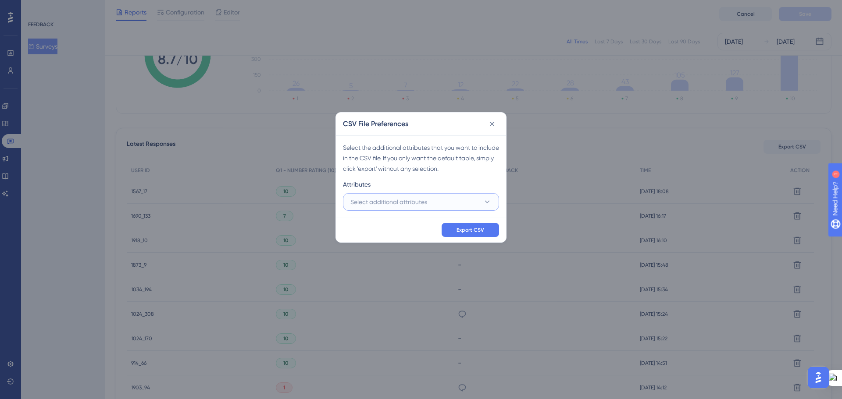
click at [463, 200] on button "Select additional attributes" at bounding box center [421, 202] width 156 height 18
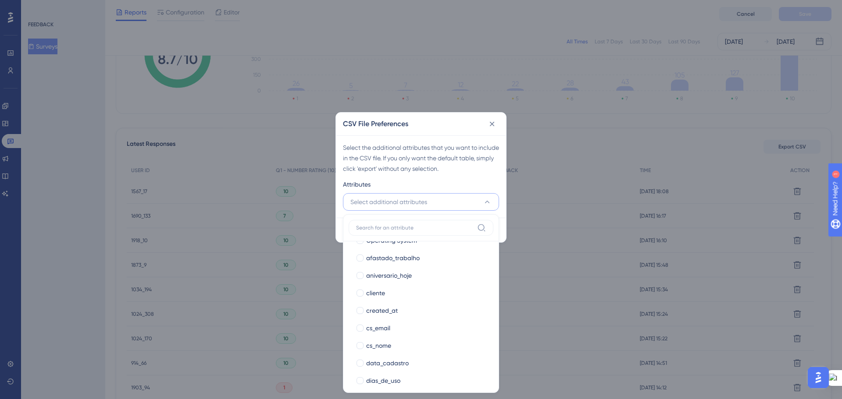
scroll to position [132, 0]
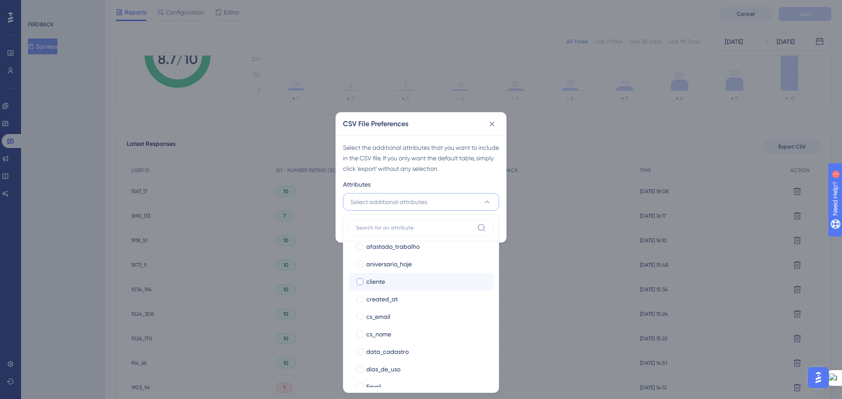
click at [360, 283] on div at bounding box center [360, 281] width 7 height 7
checkbox input "true"
click at [362, 314] on div at bounding box center [360, 317] width 7 height 7
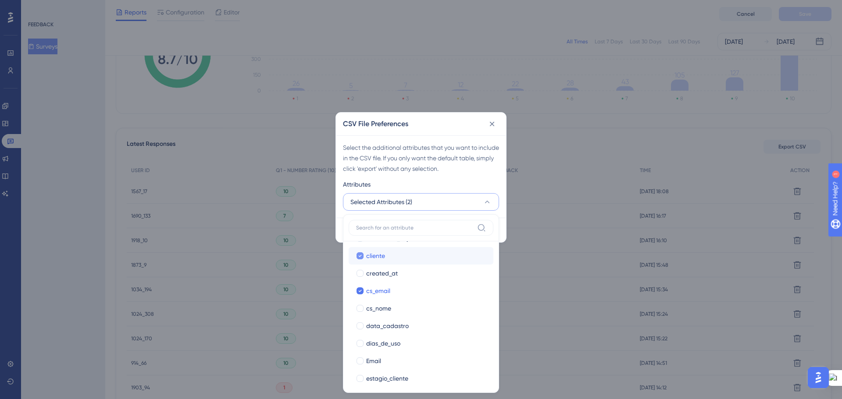
scroll to position [175, 0]
click at [358, 273] on icon at bounding box center [360, 273] width 4 height 6
checkbox input "false"
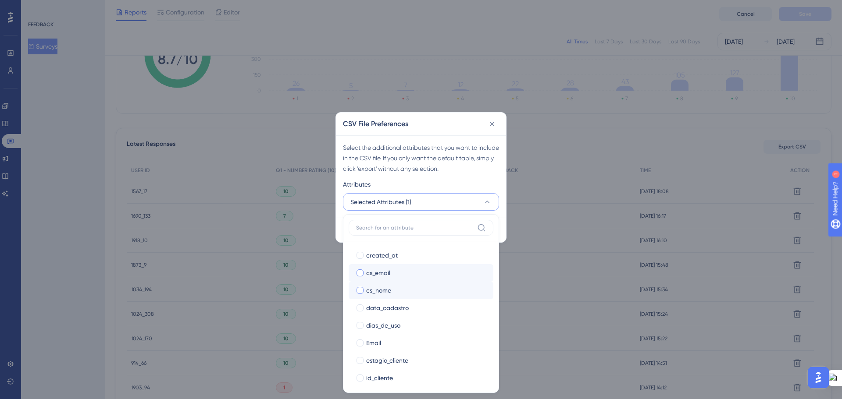
click at [359, 290] on div at bounding box center [360, 290] width 7 height 7
checkbox input "true"
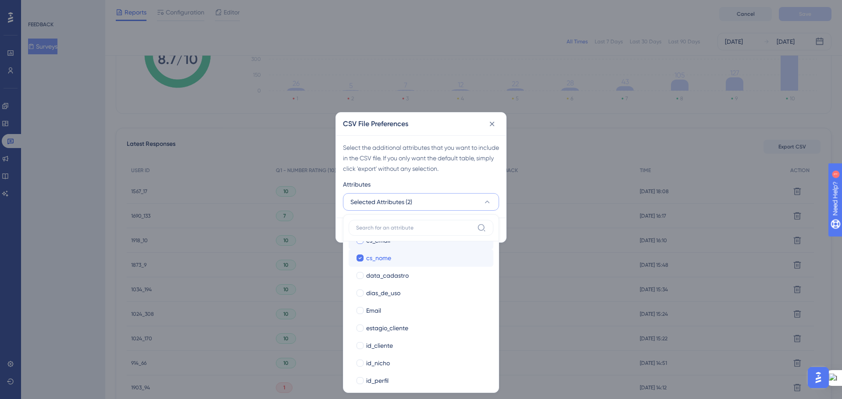
scroll to position [219, 0]
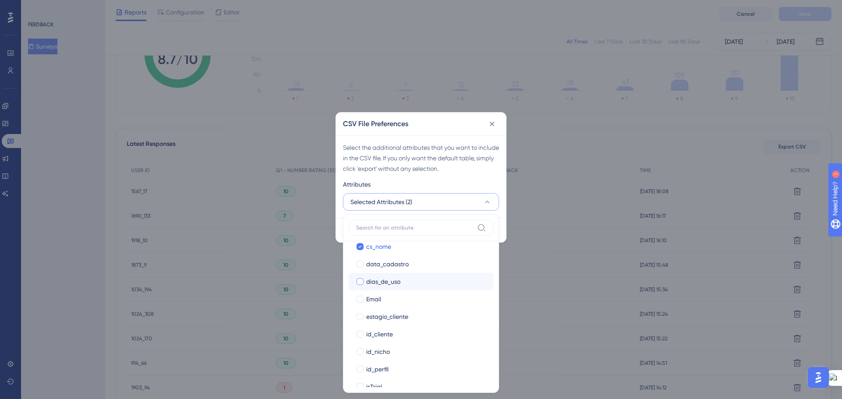
click at [359, 283] on div at bounding box center [360, 281] width 7 height 7
checkbox input "true"
click at [359, 300] on div at bounding box center [360, 299] width 7 height 7
checkbox input "true"
click at [364, 329] on label "id_cliente" at bounding box center [421, 334] width 131 height 11
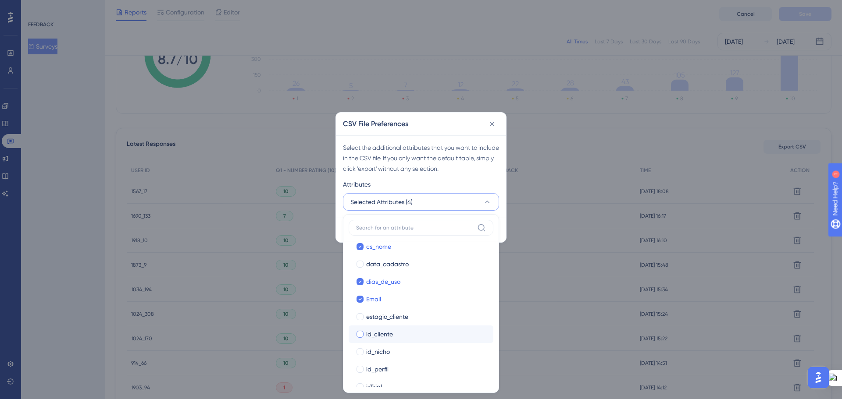
checkbox input "true"
drag, startPoint x: 357, startPoint y: 309, endPoint x: 358, endPoint y: 326, distance: 17.6
click at [357, 311] on div at bounding box center [360, 308] width 7 height 7
checkbox input "true"
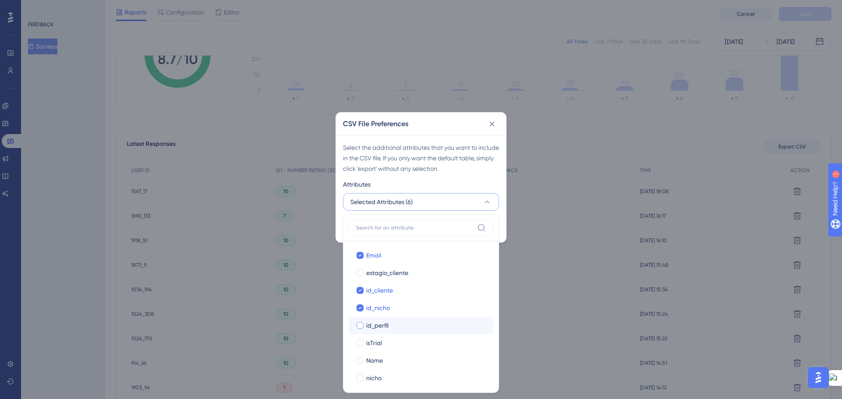
click at [359, 328] on div at bounding box center [360, 325] width 7 height 7
checkbox input "true"
click at [356, 274] on div at bounding box center [360, 273] width 9 height 9
checkbox input "true"
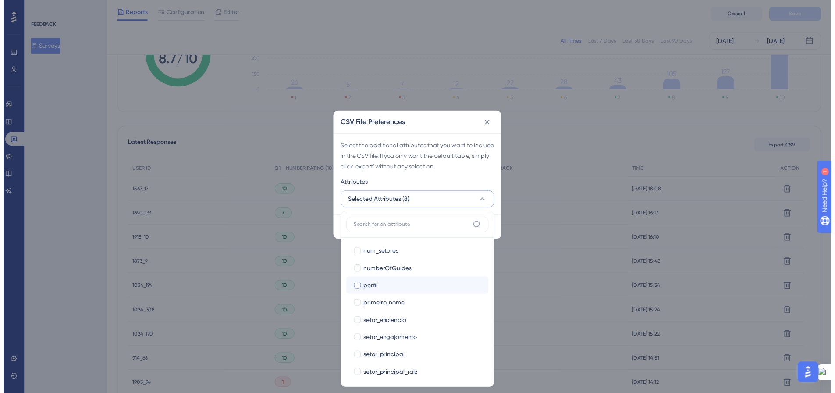
scroll to position [482, 0]
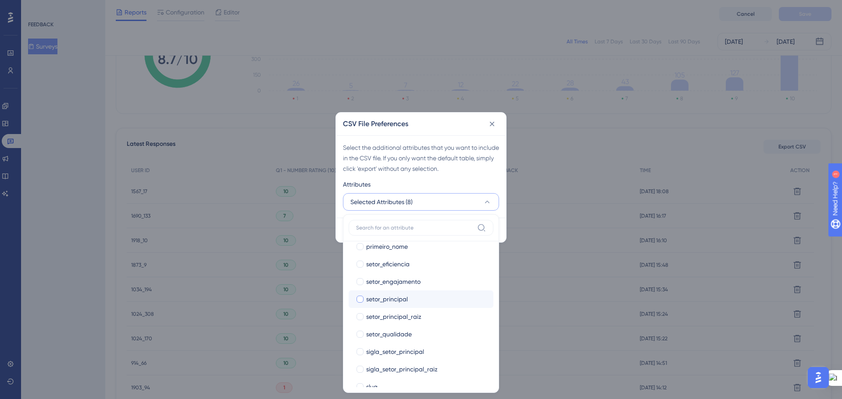
click at [357, 300] on div at bounding box center [360, 299] width 7 height 7
checkbox input "true"
click at [451, 184] on div "Attributes" at bounding box center [421, 186] width 156 height 14
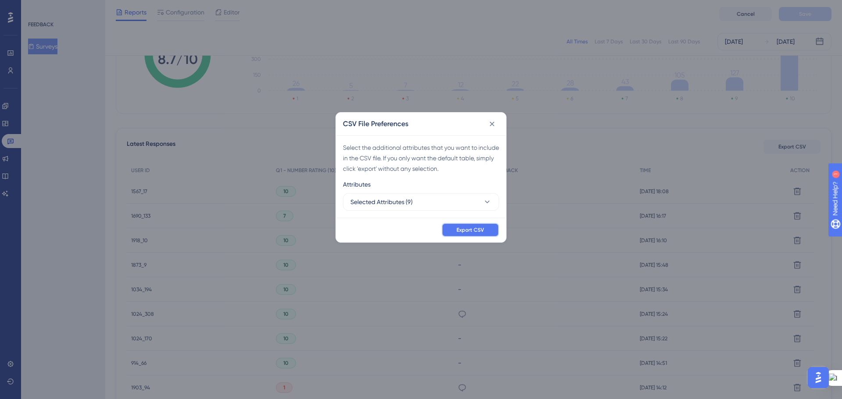
click at [454, 234] on button "Export CSV" at bounding box center [470, 230] width 57 height 14
